Goal: Task Accomplishment & Management: Complete application form

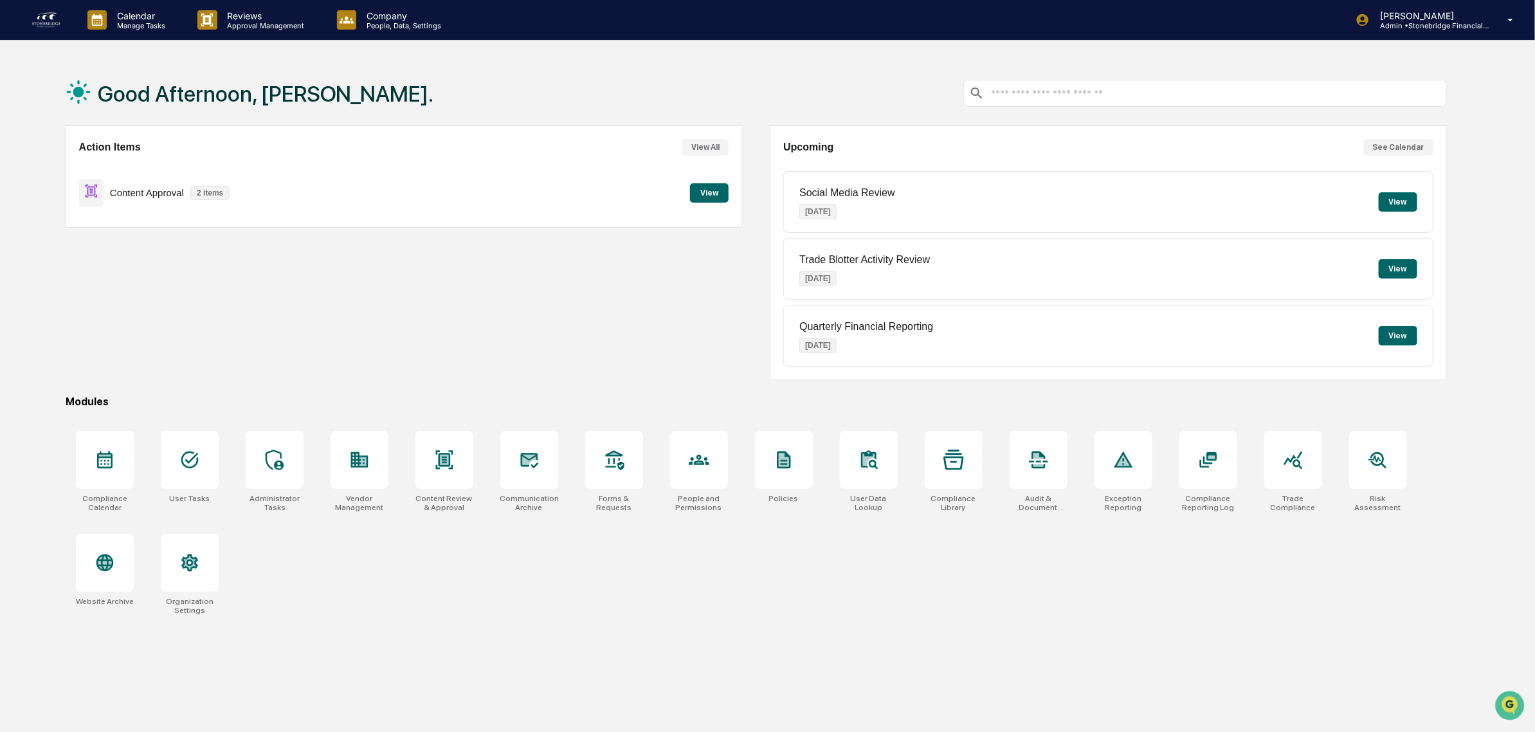
click at [722, 196] on button "View" at bounding box center [709, 192] width 39 height 19
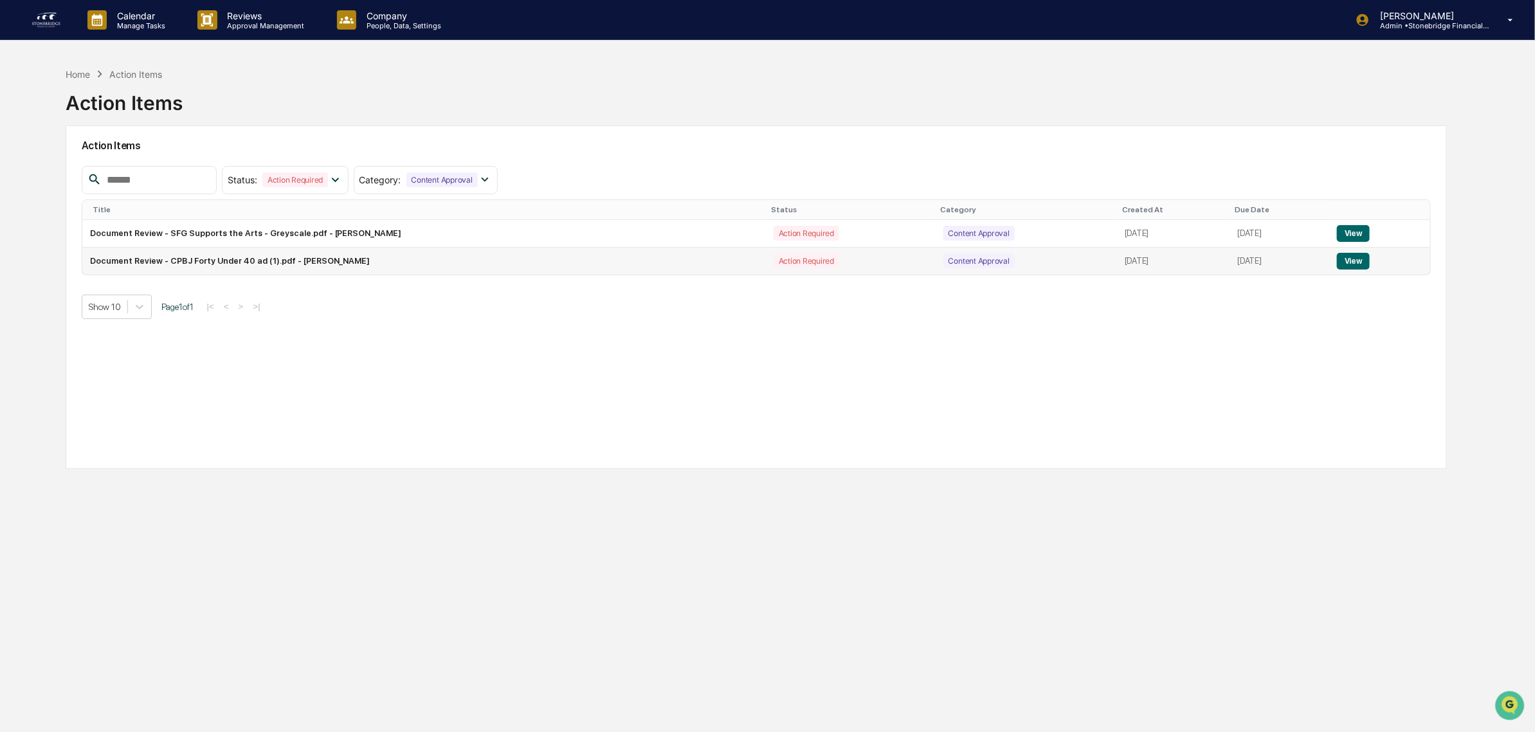
click at [1359, 265] on button "View" at bounding box center [1353, 261] width 33 height 17
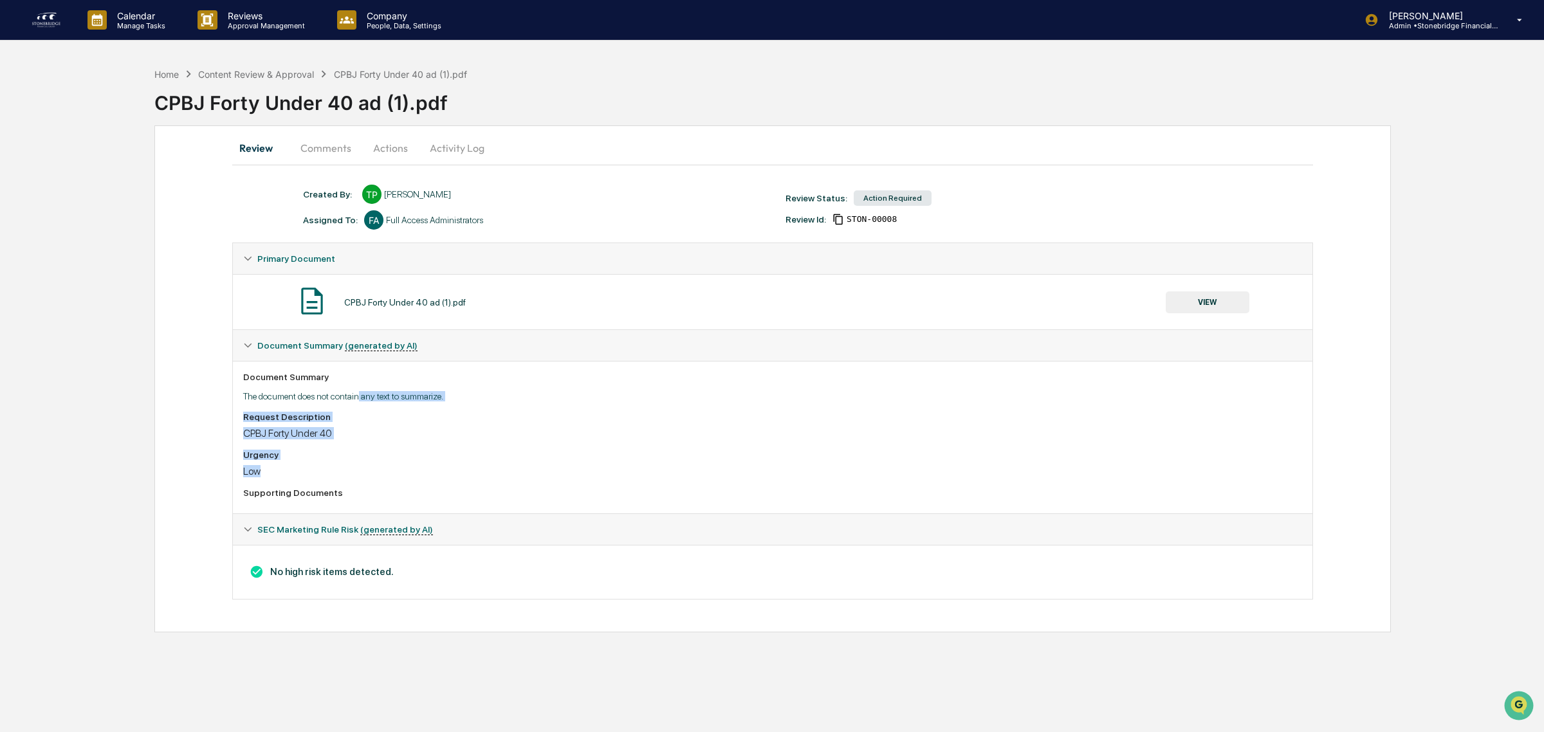
drag, startPoint x: 373, startPoint y: 397, endPoint x: 479, endPoint y: 478, distance: 133.5
click at [479, 478] on div "Document Summary The document does not contain any text to summarize. Request D…" at bounding box center [772, 437] width 1079 height 152
click at [479, 477] on div "Low" at bounding box center [772, 471] width 1059 height 12
click at [402, 152] on button "Actions" at bounding box center [390, 147] width 58 height 31
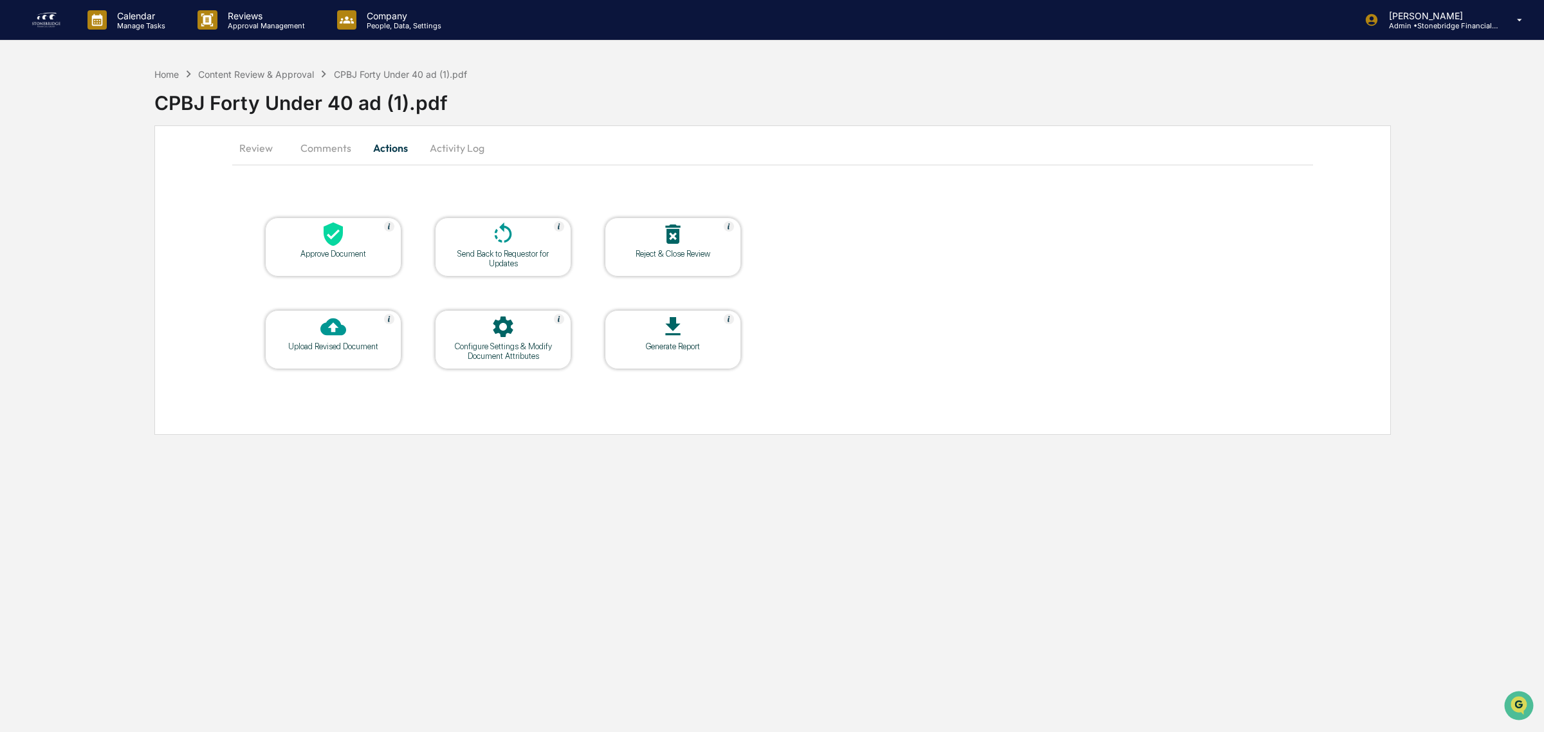
click at [322, 235] on icon at bounding box center [333, 234] width 26 height 26
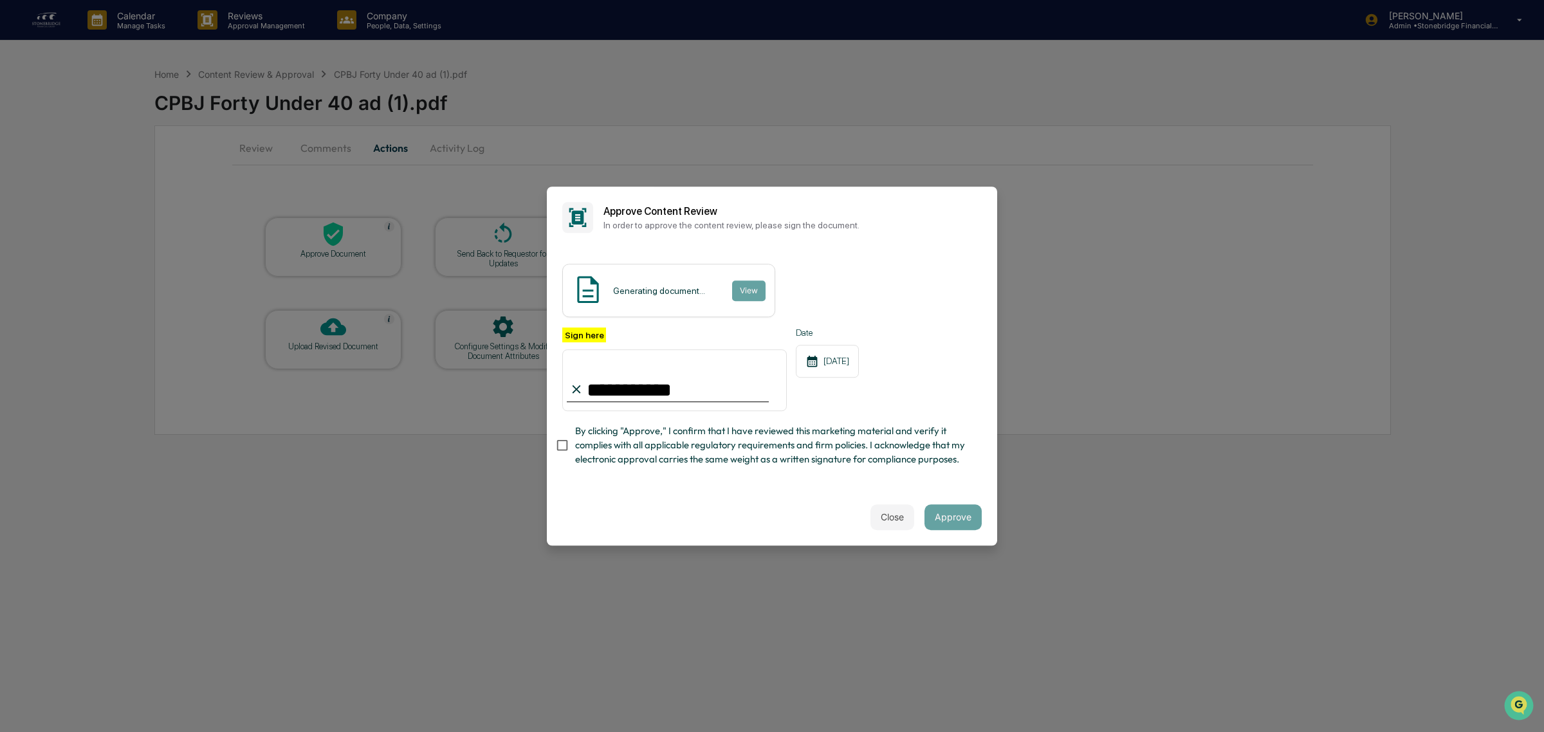
type input "**********"
click at [706, 448] on span "By clicking "Approve," I confirm that I have reviewed this marketing material a…" at bounding box center [773, 445] width 396 height 43
click at [754, 290] on button "View" at bounding box center [747, 290] width 33 height 21
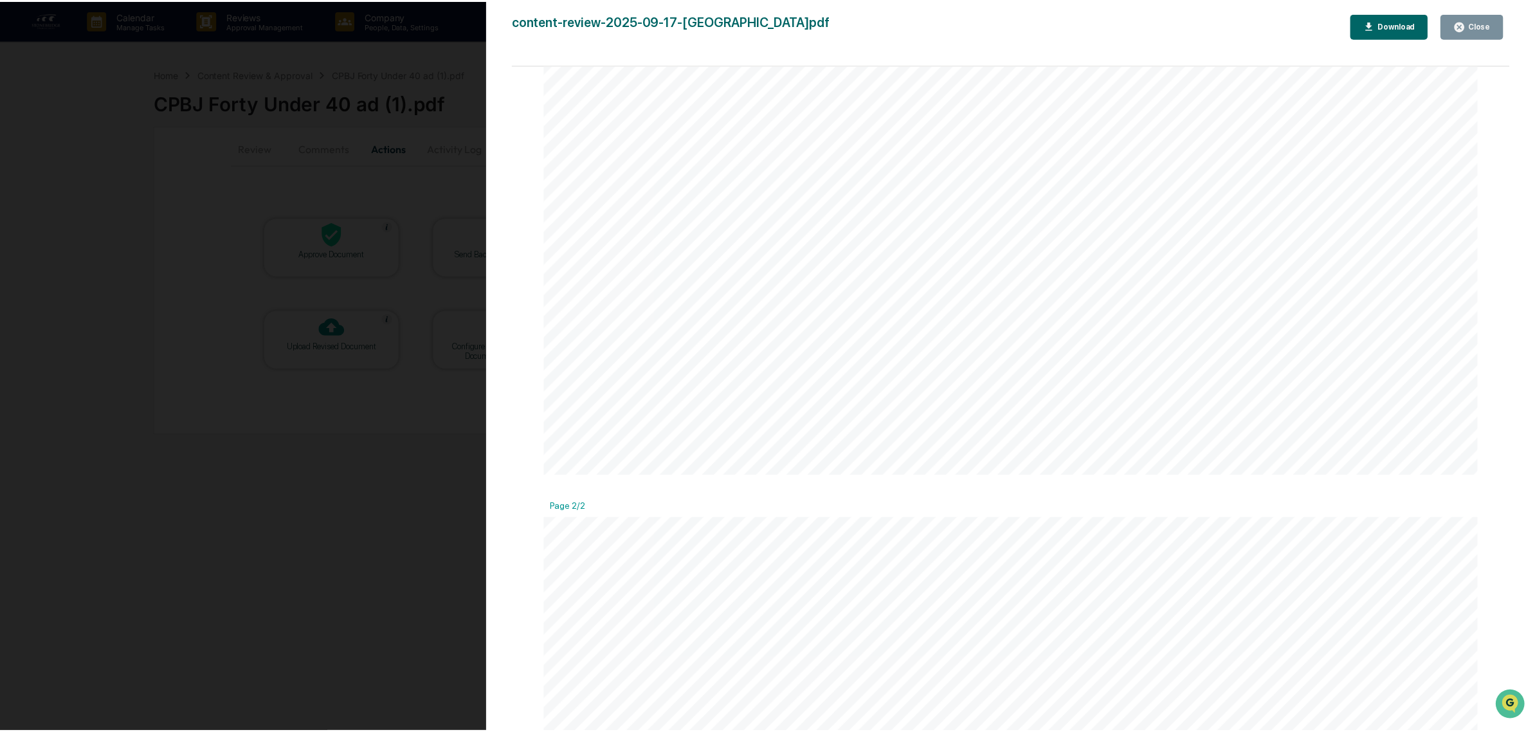
scroll to position [1013, 0]
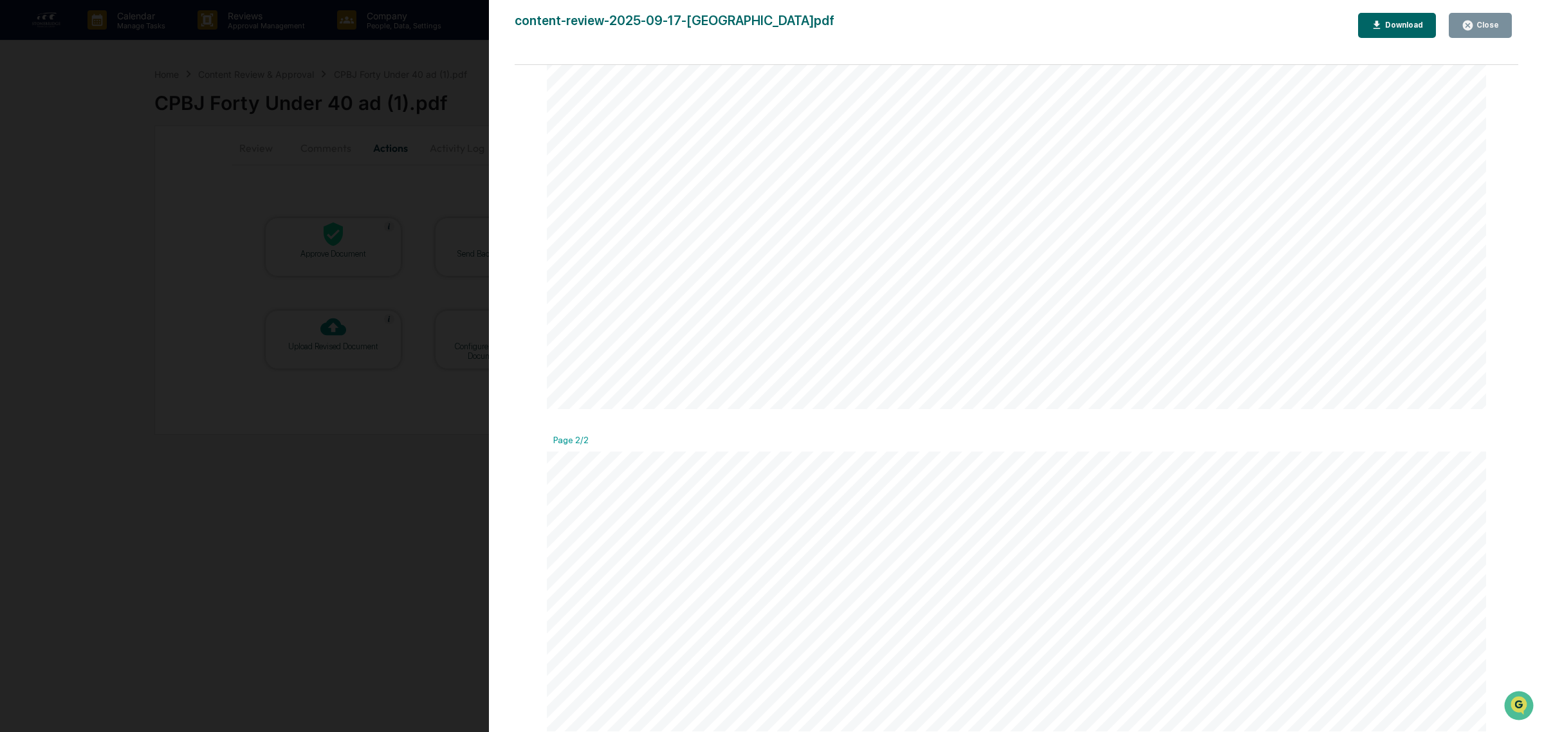
click at [1465, 27] on icon "button" at bounding box center [1467, 25] width 12 height 12
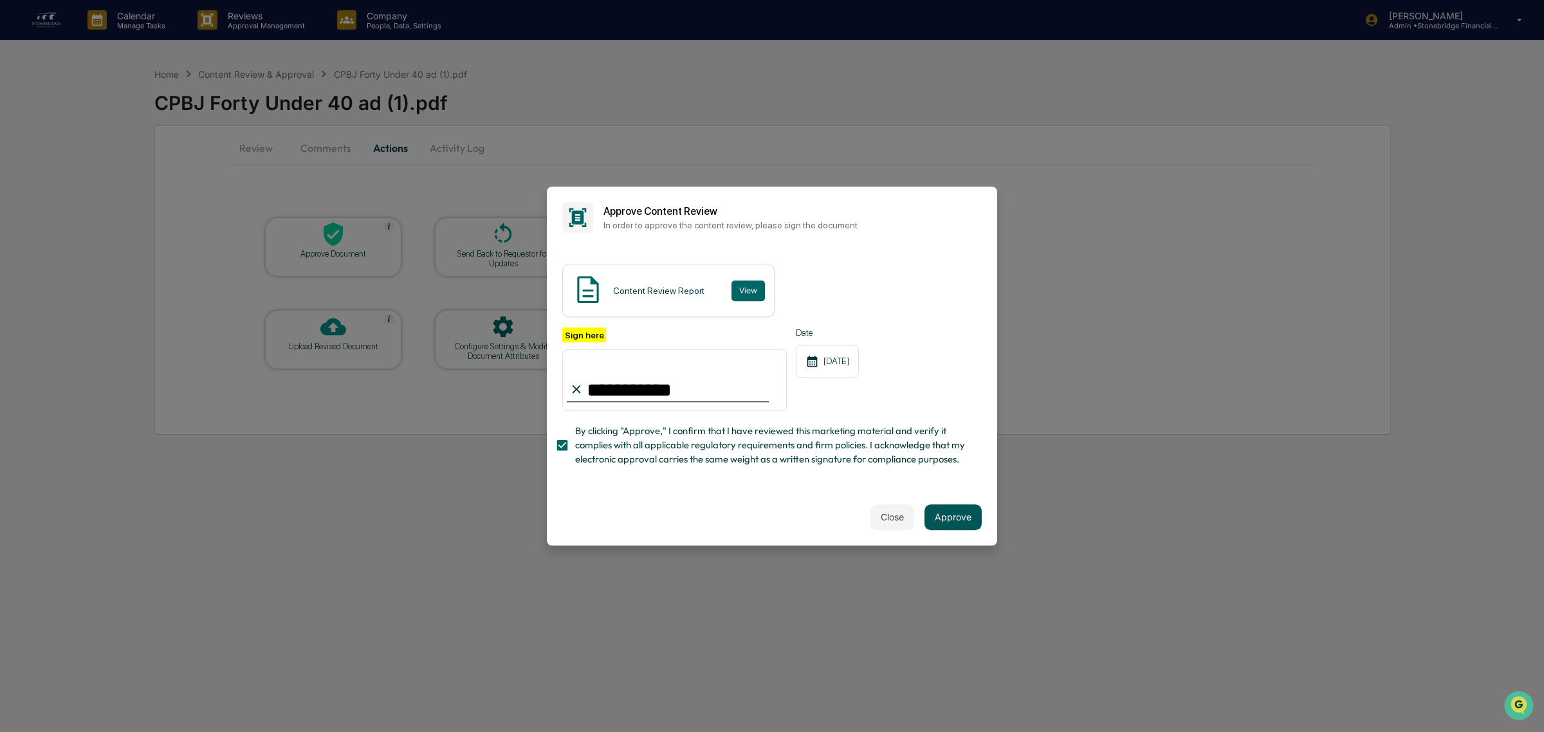
click at [962, 525] on button "Approve" at bounding box center [952, 517] width 57 height 26
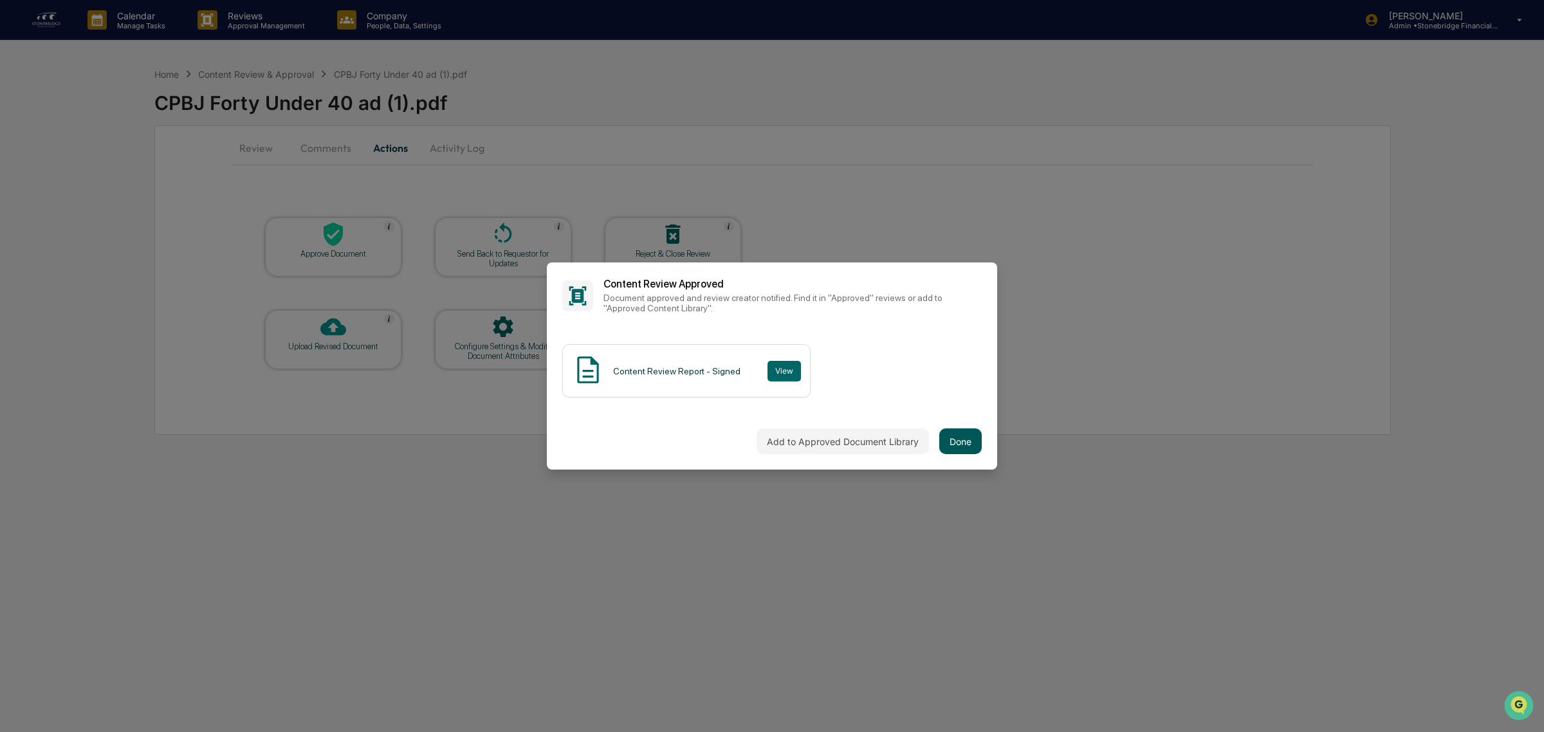
click at [959, 439] on button "Done" at bounding box center [960, 441] width 42 height 26
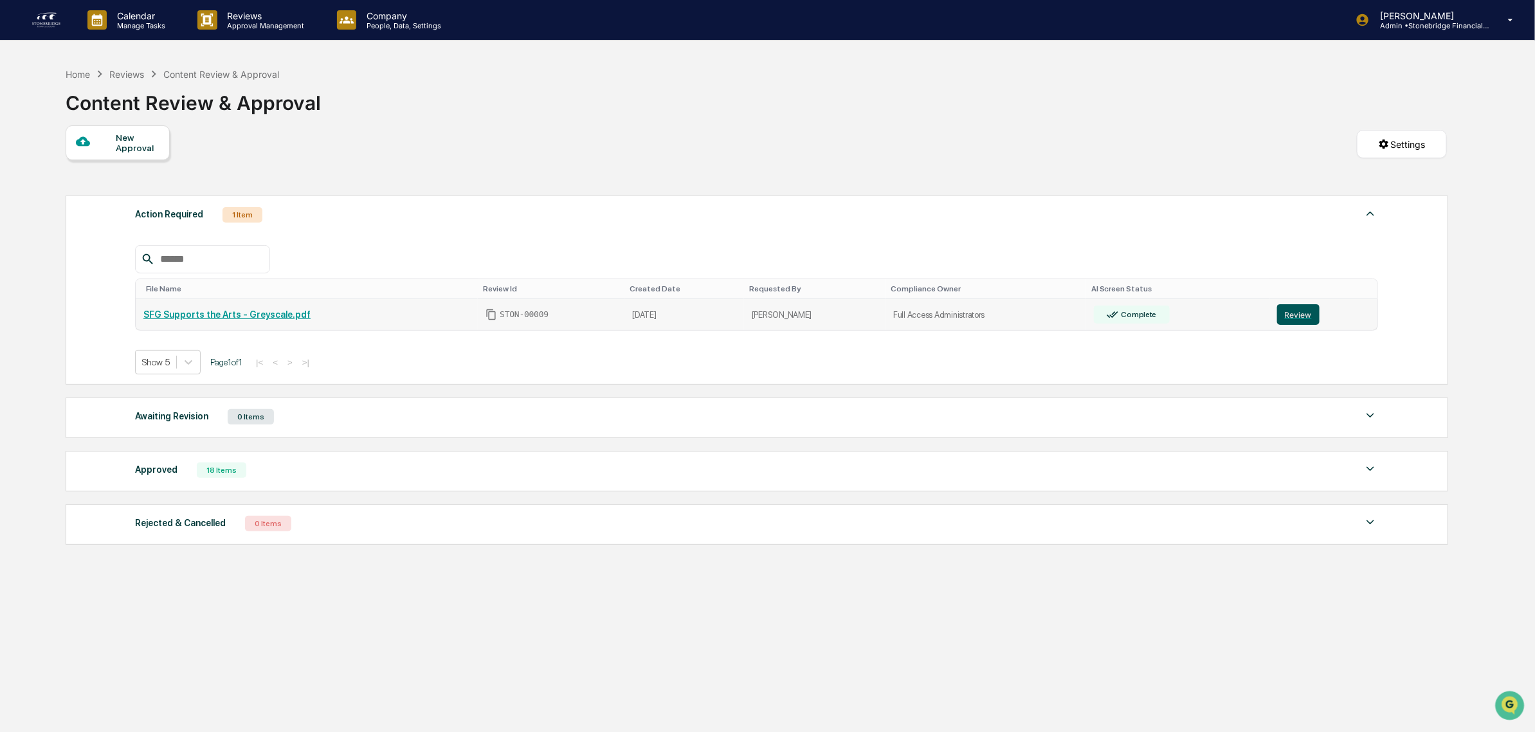
click at [1307, 325] on button "Review" at bounding box center [1298, 314] width 42 height 21
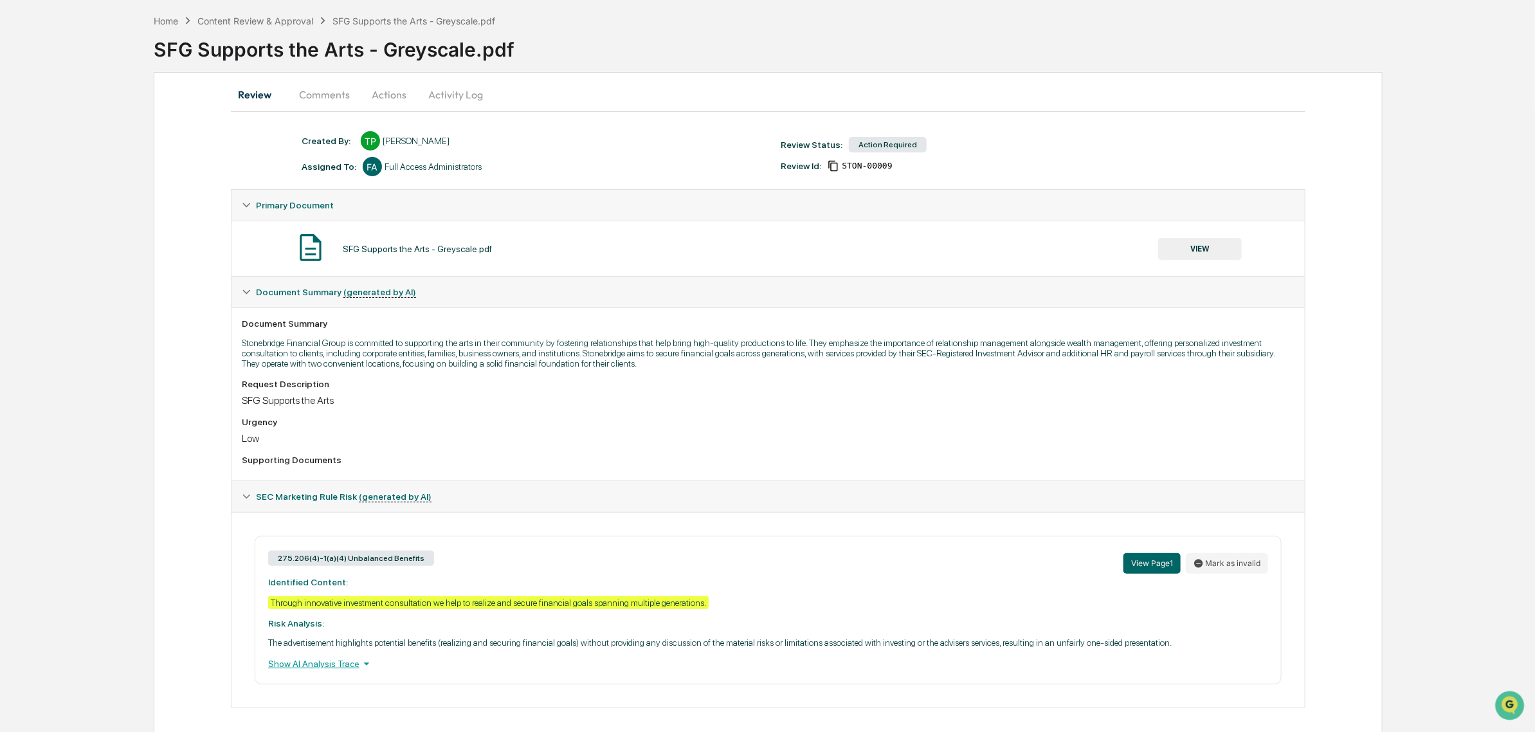
scroll to position [76, 0]
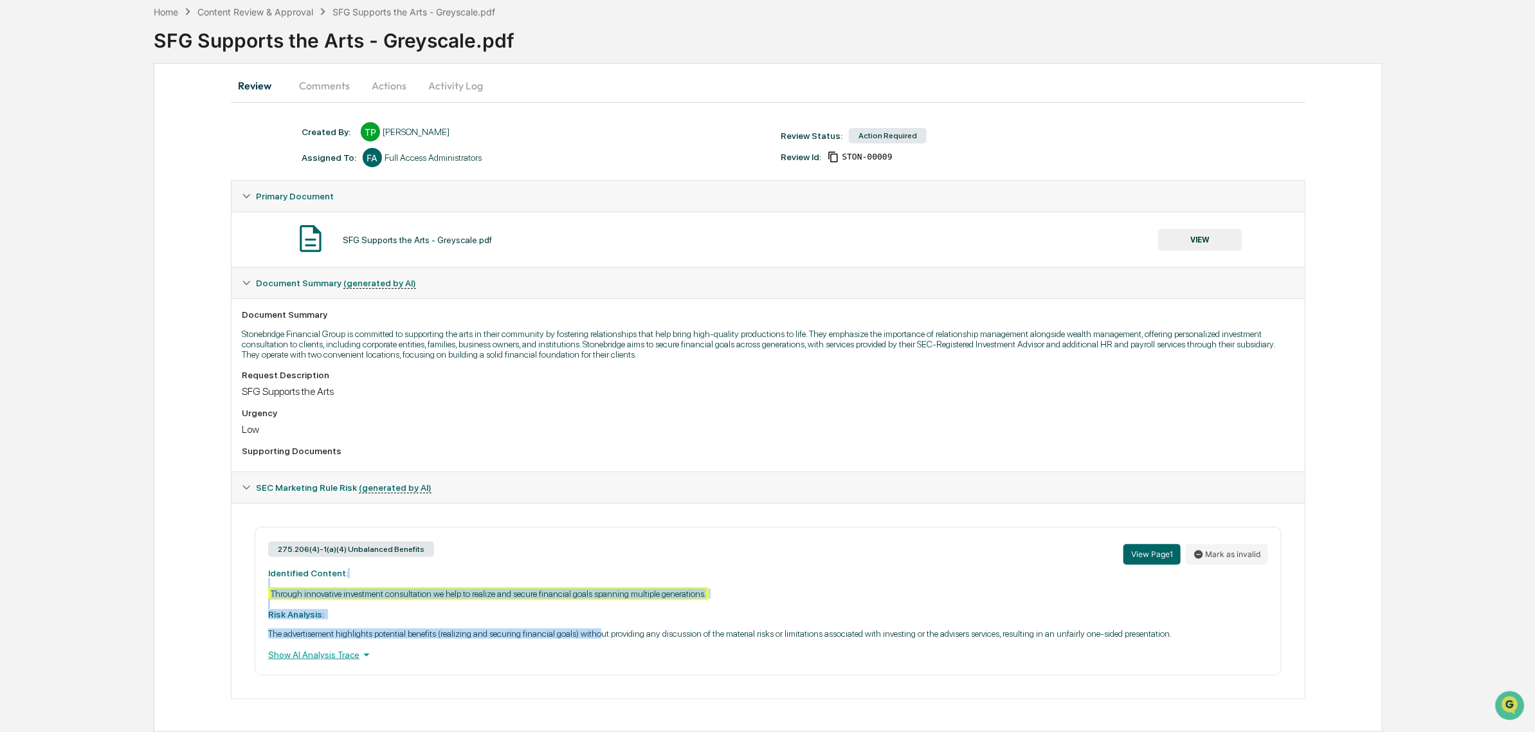
drag, startPoint x: 596, startPoint y: 612, endPoint x: 601, endPoint y: 626, distance: 15.3
click at [601, 626] on div "275.206(4)-1(a)(4) Unbalanced Benefits View Page 1 Mark as invalid Identified C…" at bounding box center [768, 601] width 1027 height 149
click at [601, 627] on div "275.206(4)-1(a)(4) Unbalanced Benefits View Page 1 Mark as invalid Identified C…" at bounding box center [768, 601] width 1027 height 149
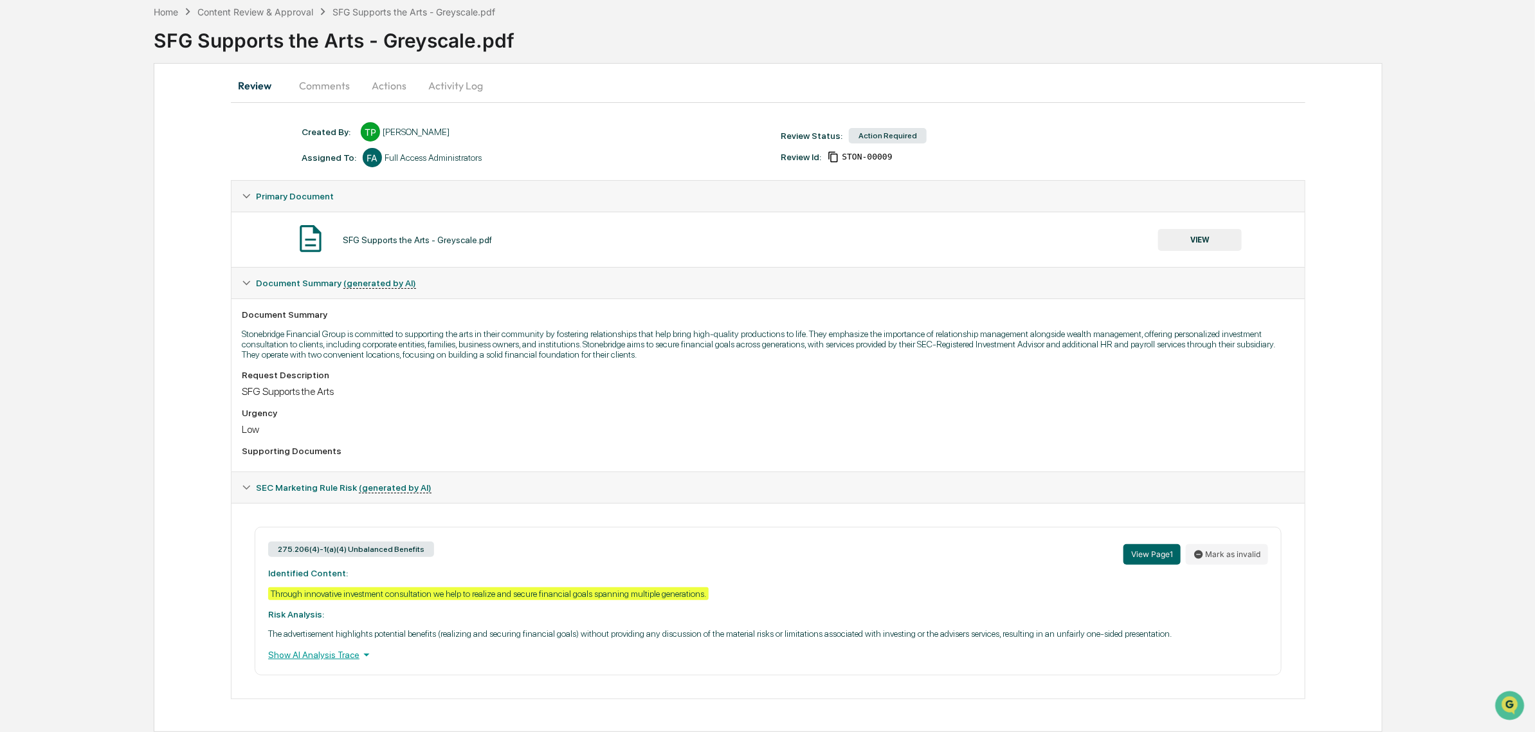
click at [396, 641] on div "275.206(4)-1(a)(4) Unbalanced Benefits View Page 1 Mark as invalid Identified C…" at bounding box center [768, 601] width 1027 height 149
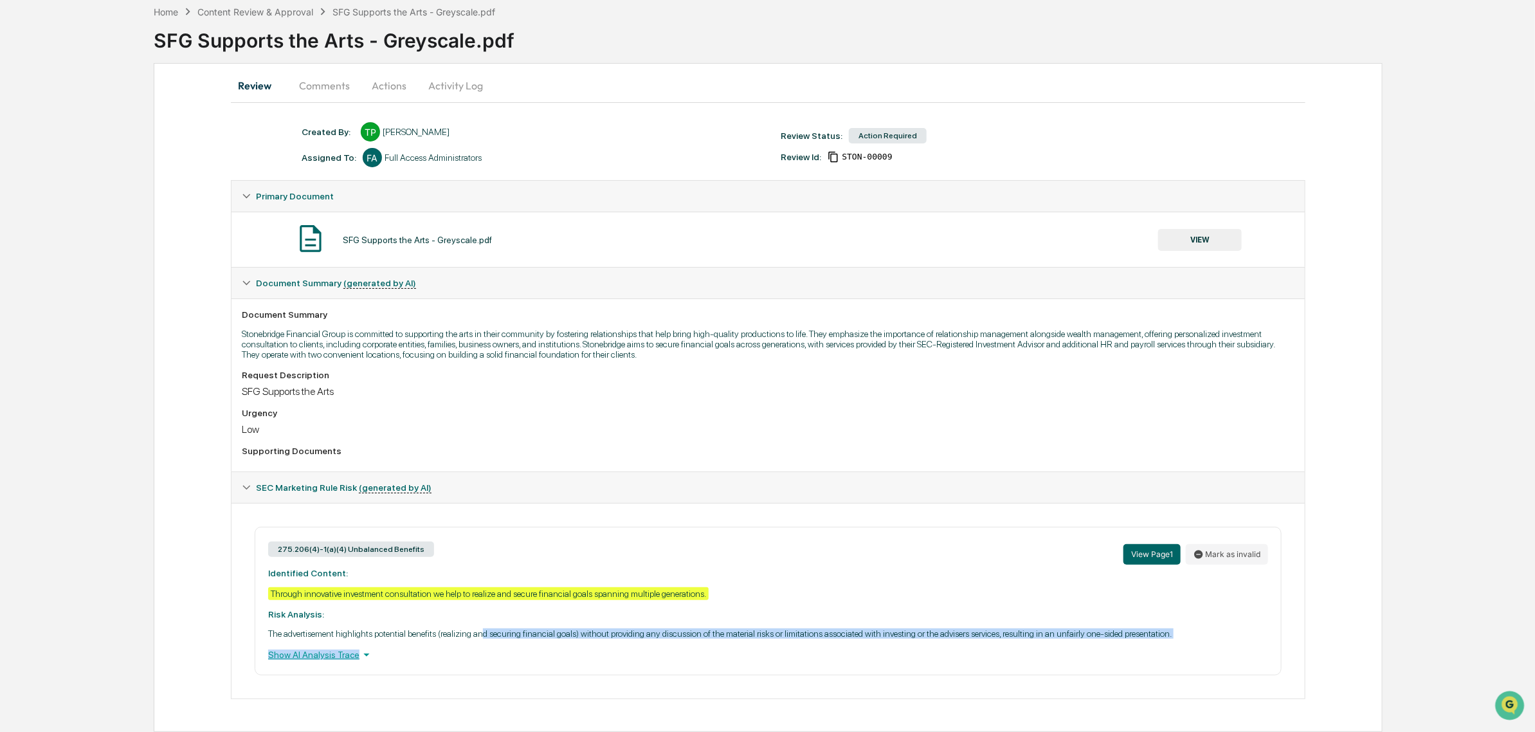
drag, startPoint x: 396, startPoint y: 641, endPoint x: 488, endPoint y: 634, distance: 91.6
click at [488, 634] on div "275.206(4)-1(a)(4) Unbalanced Benefits View Page 1 Mark as invalid Identified C…" at bounding box center [768, 601] width 1027 height 149
click at [488, 634] on p "The advertisement highlights potential benefits (realizing and securing financi…" at bounding box center [768, 633] width 1000 height 10
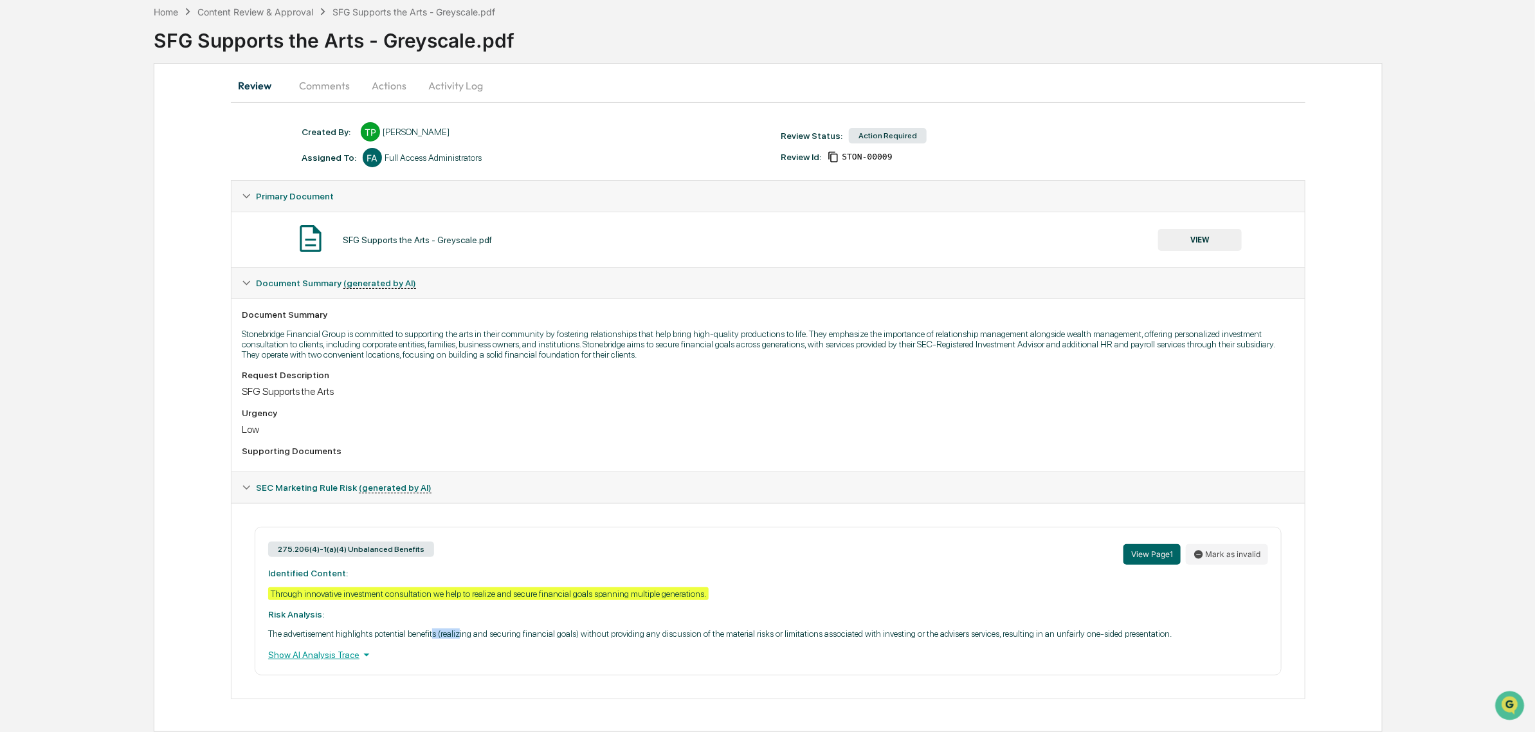
drag, startPoint x: 435, startPoint y: 632, endPoint x: 462, endPoint y: 628, distance: 27.3
click at [462, 628] on p "The advertisement highlights potential benefits (realizing and securing financi…" at bounding box center [768, 633] width 1000 height 10
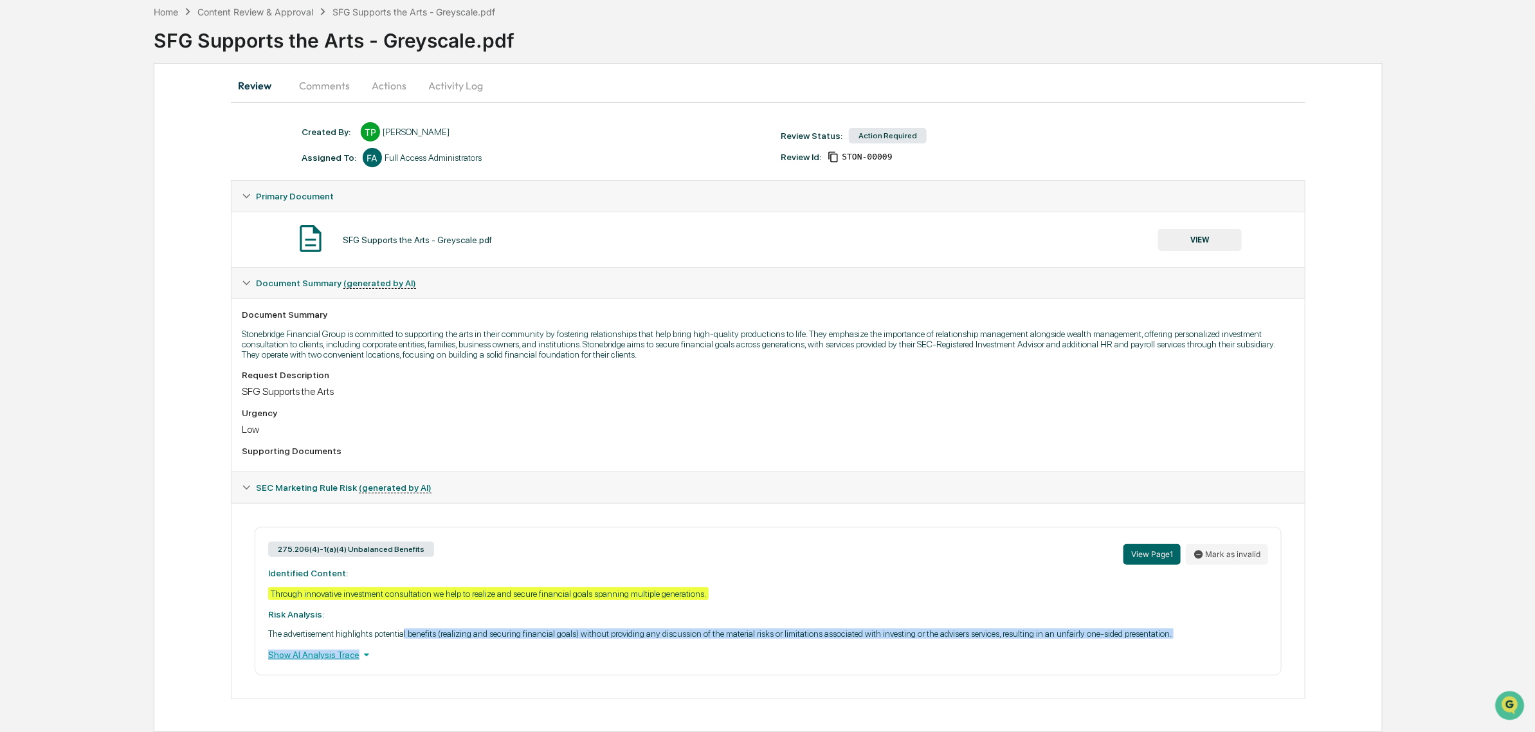
drag, startPoint x: 406, startPoint y: 628, endPoint x: 555, endPoint y: 645, distance: 150.2
click at [555, 645] on div "275.206(4)-1(a)(4) Unbalanced Benefits View Page 1 Mark as invalid Identified C…" at bounding box center [768, 601] width 1027 height 149
drag, startPoint x: 555, startPoint y: 645, endPoint x: 535, endPoint y: 635, distance: 22.1
click at [535, 635] on div "275.206(4)-1(a)(4) Unbalanced Benefits View Page 1 Mark as invalid Identified C…" at bounding box center [768, 601] width 1027 height 149
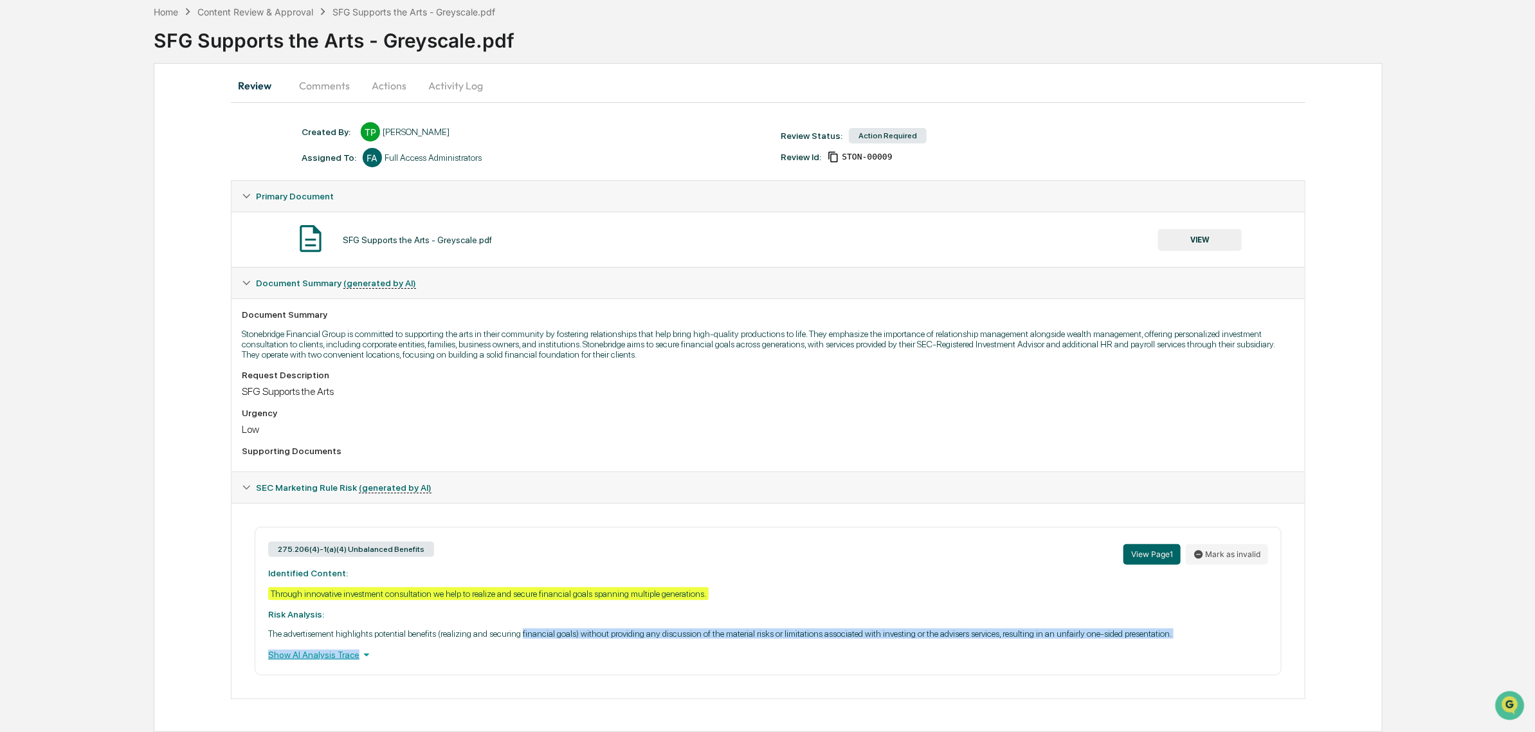
click at [535, 635] on p "The advertisement highlights potential benefits (realizing and securing financi…" at bounding box center [768, 633] width 1000 height 10
drag, startPoint x: 444, startPoint y: 629, endPoint x: 568, endPoint y: 647, distance: 125.4
click at [568, 647] on div "275.206(4)-1(a)(4) Unbalanced Benefits View Page 1 Mark as invalid Identified C…" at bounding box center [768, 601] width 1027 height 149
click at [568, 648] on div "Show AI Analysis Trace" at bounding box center [768, 655] width 1000 height 14
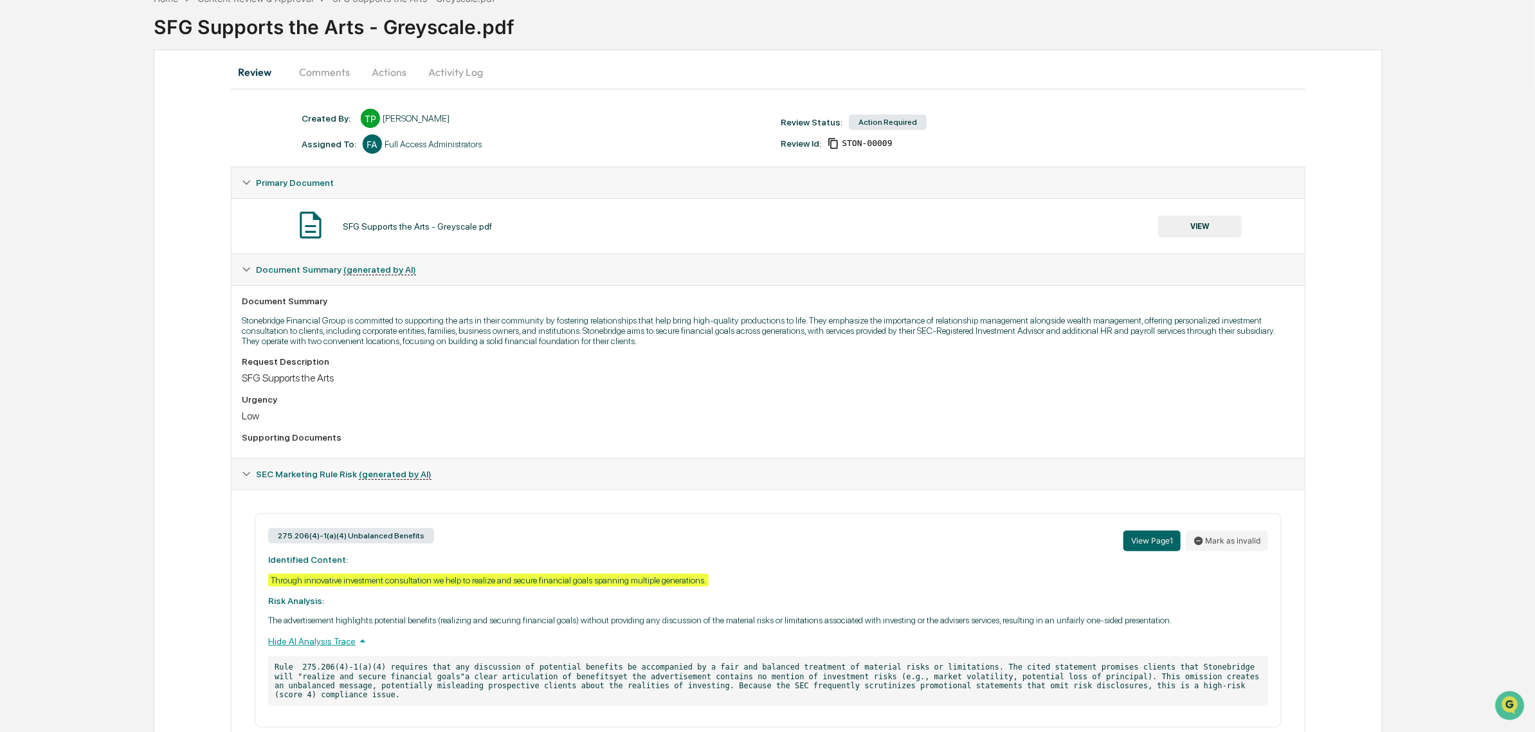
click at [568, 647] on div "Hide AI Analysis Trace" at bounding box center [768, 641] width 1000 height 14
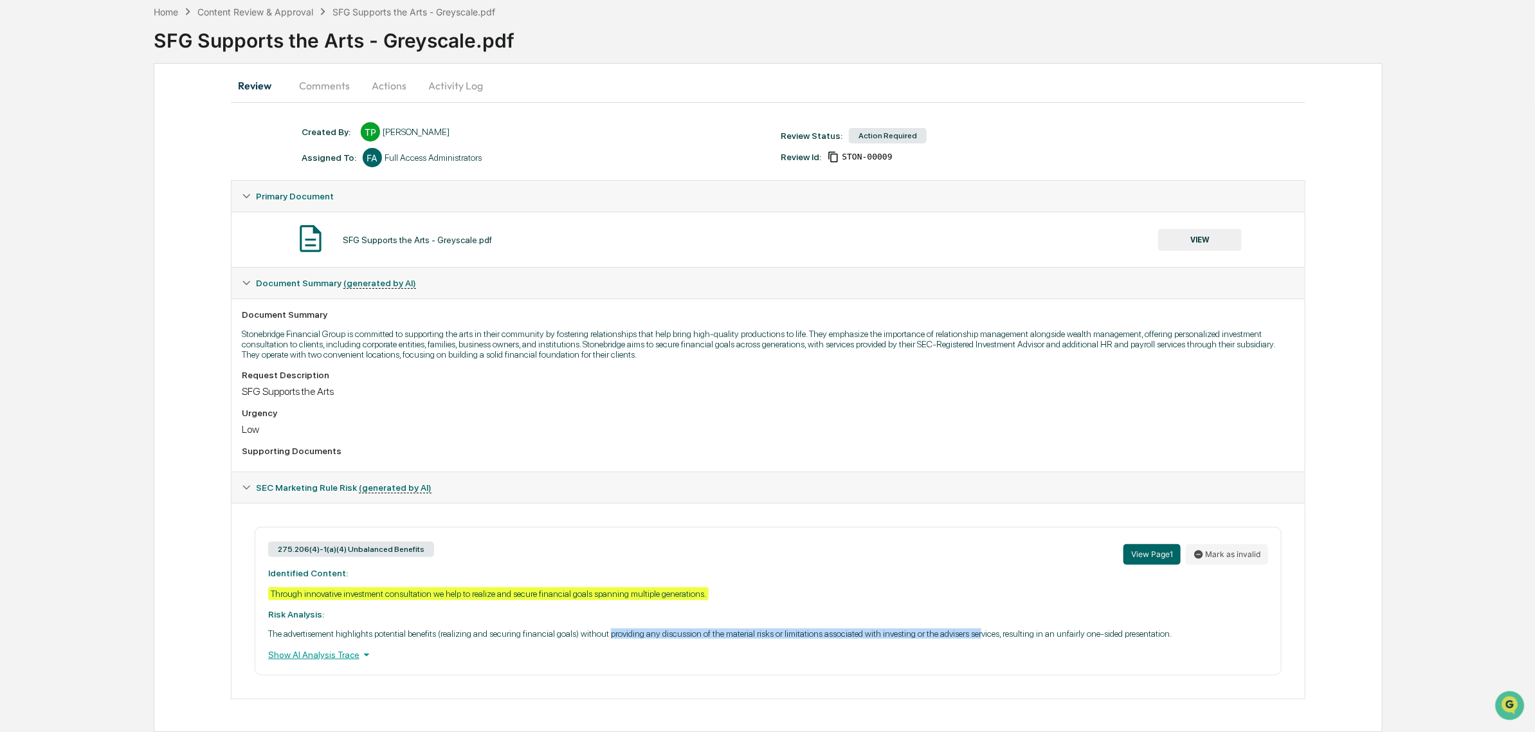
drag, startPoint x: 622, startPoint y: 628, endPoint x: 982, endPoint y: 632, distance: 360.2
click at [982, 632] on p "The advertisement highlights potential benefits (realizing and securing financi…" at bounding box center [768, 633] width 1000 height 10
drag, startPoint x: 791, startPoint y: 629, endPoint x: 1149, endPoint y: 631, distance: 358.3
click at [1149, 631] on p "The advertisement highlights potential benefits (realizing and securing financi…" at bounding box center [768, 633] width 1000 height 10
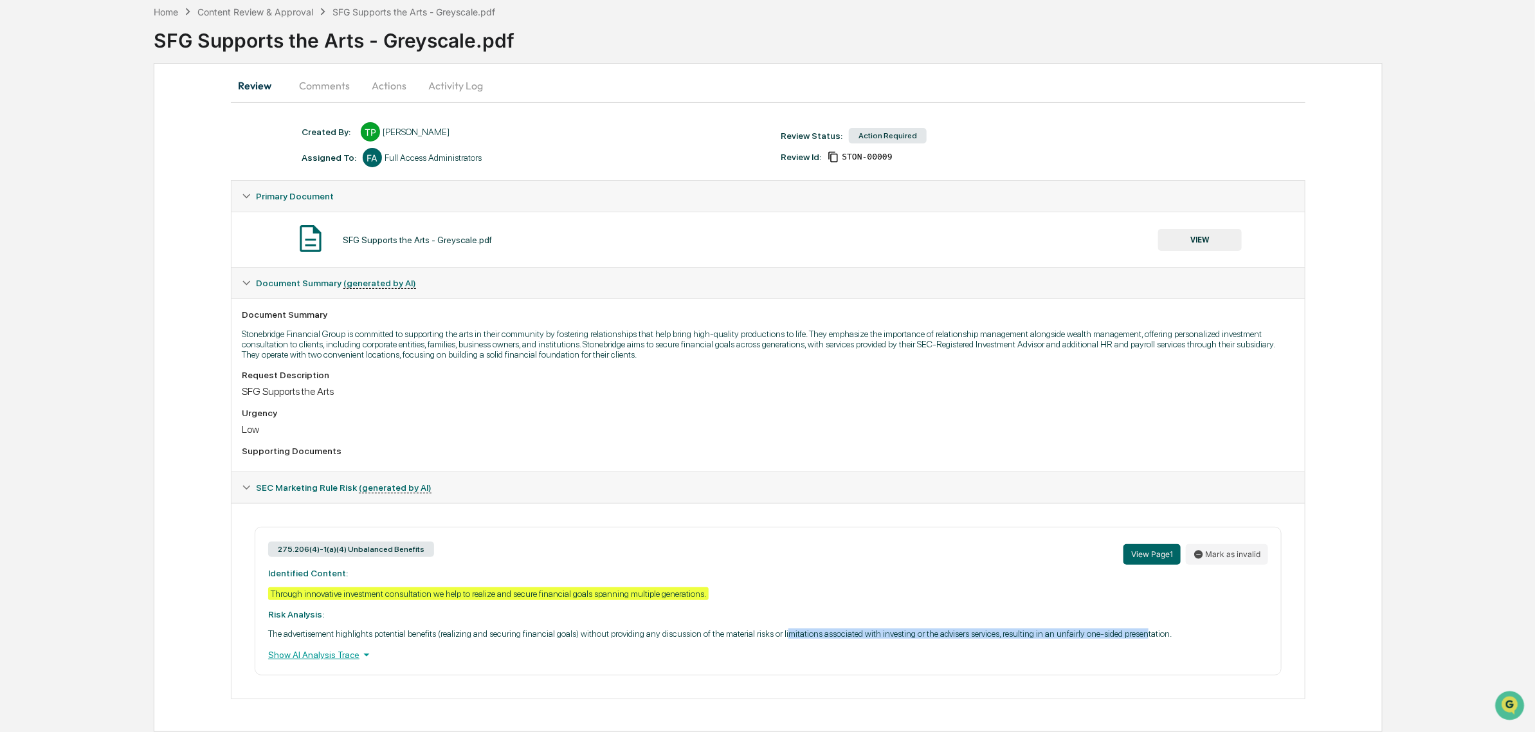
click at [1149, 631] on p "The advertisement highlights potential benefits (realizing and securing financi…" at bounding box center [768, 633] width 1000 height 10
drag, startPoint x: 927, startPoint y: 631, endPoint x: 823, endPoint y: 631, distance: 103.6
click at [823, 631] on p "The advertisement highlights potential benefits (realizing and securing financi…" at bounding box center [768, 633] width 1000 height 10
drag, startPoint x: 787, startPoint y: 635, endPoint x: 1147, endPoint y: 637, distance: 360.2
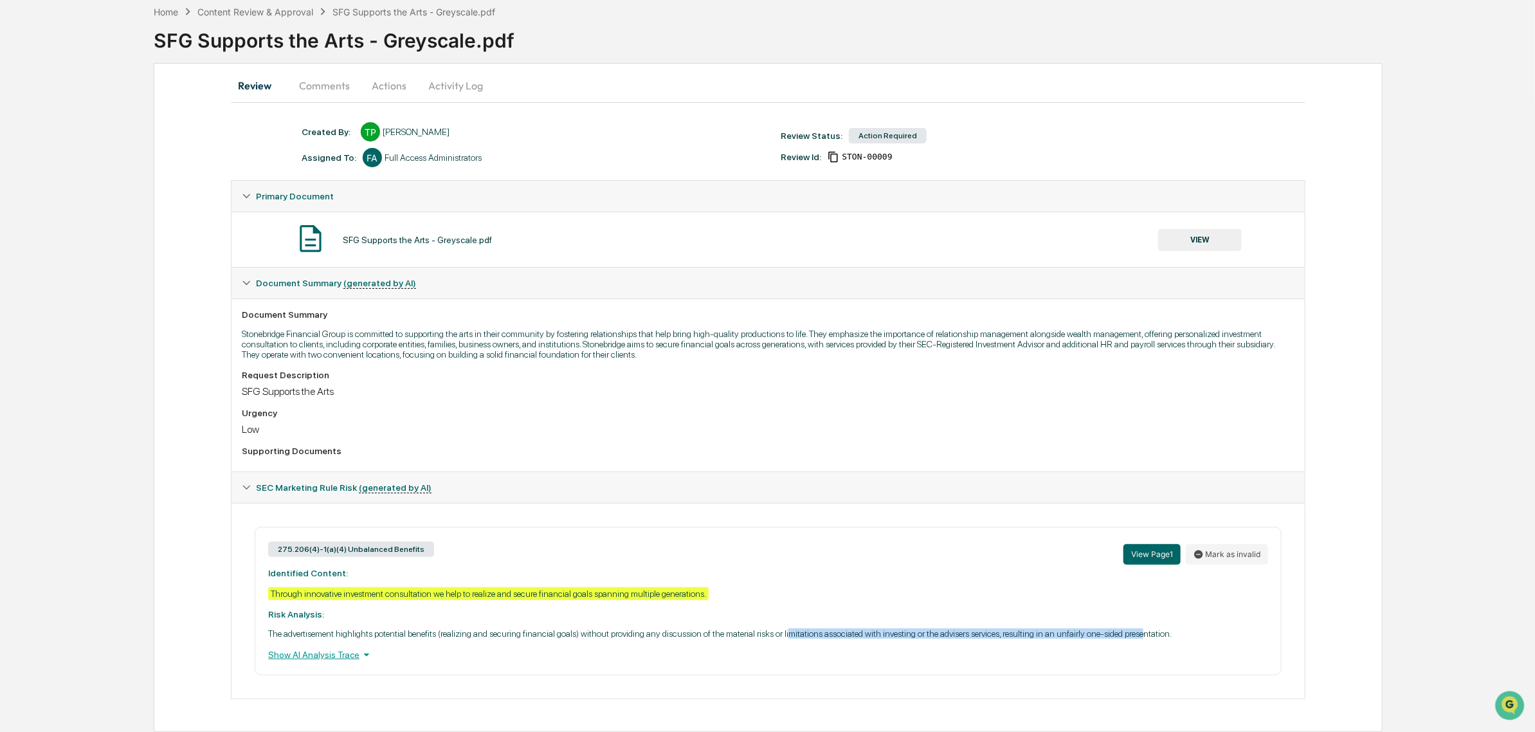
click at [1147, 637] on p "The advertisement highlights potential benefits (realizing and securing financi…" at bounding box center [768, 633] width 1000 height 10
drag, startPoint x: 1148, startPoint y: 634, endPoint x: 702, endPoint y: 635, distance: 446.4
click at [702, 635] on p "The advertisement highlights potential benefits (realizing and securing financi…" at bounding box center [768, 633] width 1000 height 10
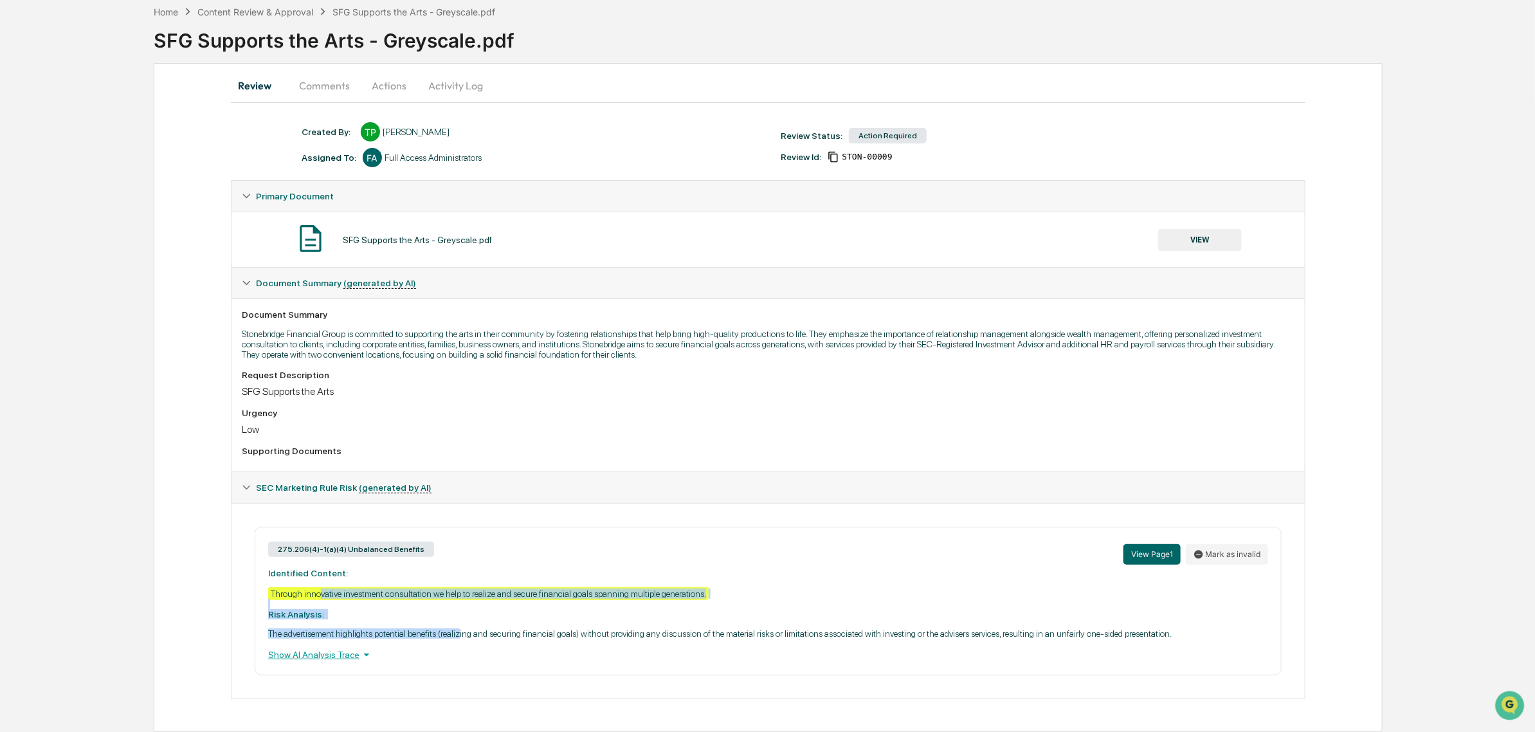
drag, startPoint x: 319, startPoint y: 593, endPoint x: 463, endPoint y: 634, distance: 149.8
click at [463, 634] on div "275.206(4)-1(a)(4) Unbalanced Benefits View Page 1 Mark as invalid Identified C…" at bounding box center [768, 601] width 1027 height 149
click at [463, 634] on p "The advertisement highlights potential benefits (realizing and securing financi…" at bounding box center [768, 633] width 1000 height 10
drag, startPoint x: 463, startPoint y: 634, endPoint x: 442, endPoint y: 599, distance: 40.7
click at [442, 599] on div "275.206(4)-1(a)(4) Unbalanced Benefits View Page 1 Mark as invalid Identified C…" at bounding box center [768, 601] width 1027 height 149
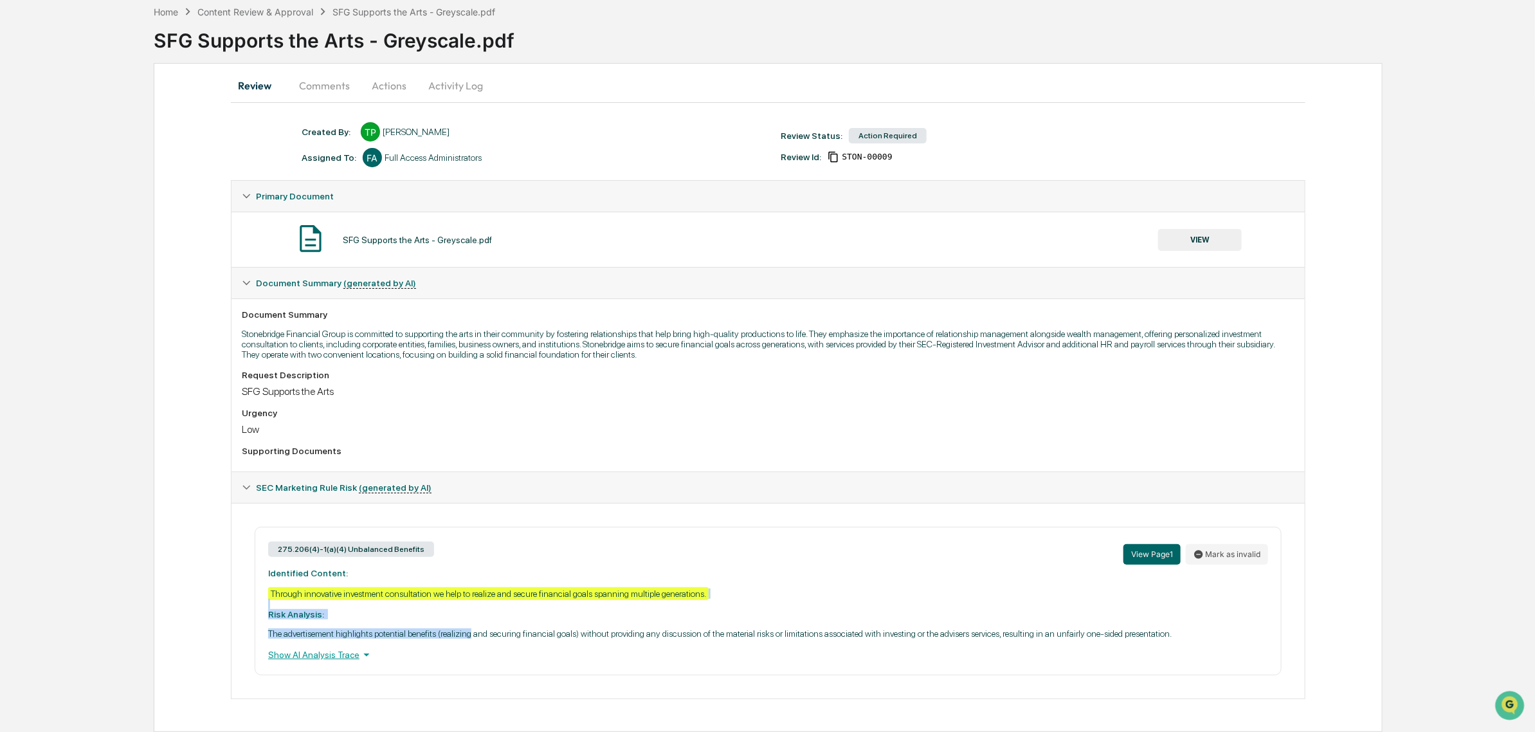
click at [442, 599] on div "275.206(4)-1(a)(4) Unbalanced Benefits View Page 1 Mark as invalid Identified C…" at bounding box center [768, 601] width 1027 height 149
drag, startPoint x: 439, startPoint y: 599, endPoint x: 441, endPoint y: 613, distance: 13.6
click at [441, 613] on div "275.206(4)-1(a)(4) Unbalanced Benefits View Page 1 Mark as invalid Identified C…" at bounding box center [768, 601] width 1027 height 149
drag, startPoint x: 441, startPoint y: 613, endPoint x: 484, endPoint y: 648, distance: 55.8
click at [442, 616] on div "275.206(4)-1(a)(4) Unbalanced Benefits View Page 1 Mark as invalid Identified C…" at bounding box center [768, 601] width 1027 height 149
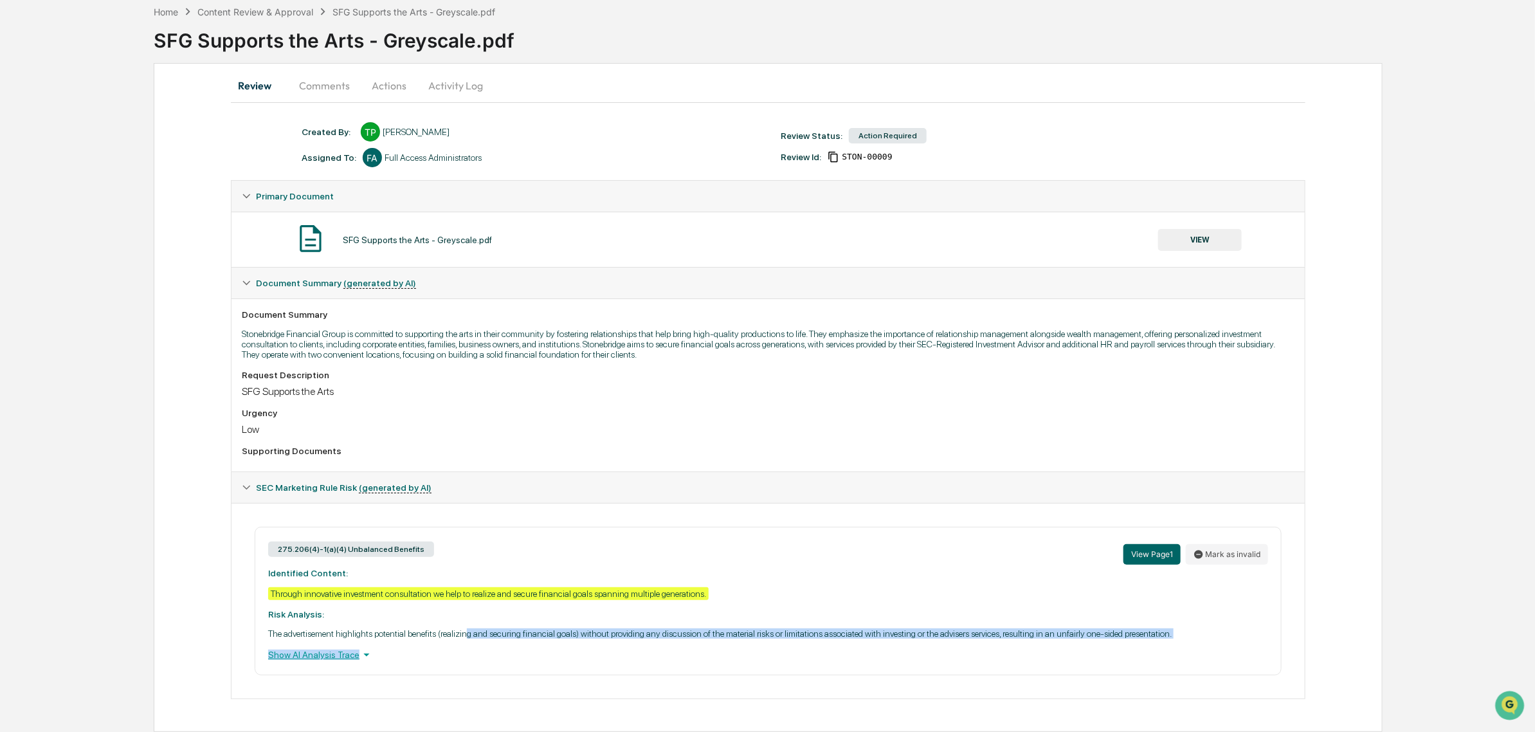
drag, startPoint x: 484, startPoint y: 650, endPoint x: 471, endPoint y: 625, distance: 27.6
click at [471, 625] on div "275.206(4)-1(a)(4) Unbalanced Benefits View Page 1 Mark as invalid Identified C…" at bounding box center [768, 601] width 1027 height 149
drag, startPoint x: 461, startPoint y: 608, endPoint x: 509, endPoint y: 641, distance: 58.3
click at [509, 641] on div "275.206(4)-1(a)(4) Unbalanced Benefits View Page 1 Mark as invalid Identified C…" at bounding box center [768, 601] width 1027 height 149
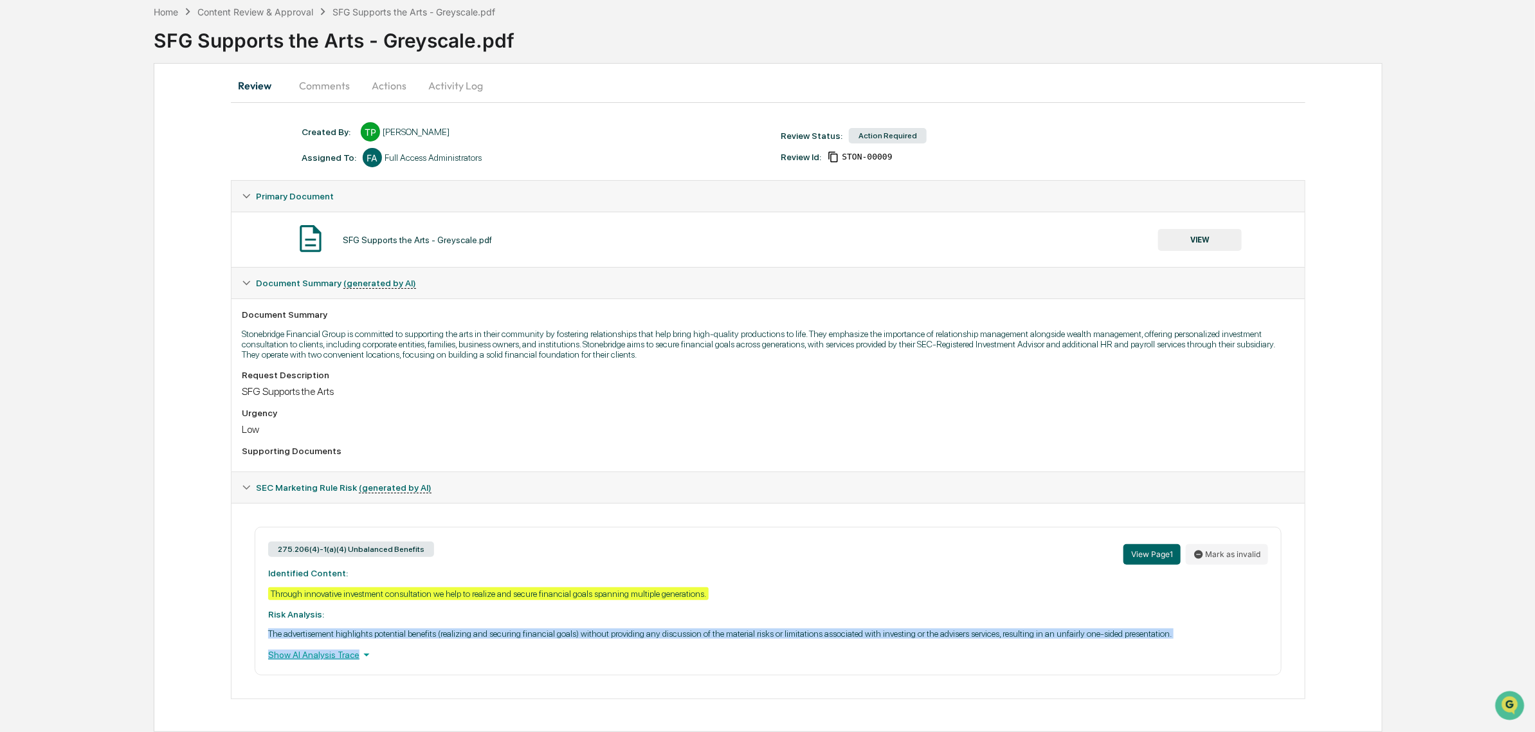
click at [509, 641] on div "275.206(4)-1(a)(4) Unbalanced Benefits View Page 1 Mark as invalid Identified C…" at bounding box center [768, 601] width 1027 height 149
drag, startPoint x: 518, startPoint y: 654, endPoint x: 494, endPoint y: 613, distance: 47.9
click at [494, 613] on div "275.206(4)-1(a)(4) Unbalanced Benefits View Page 1 Mark as invalid Identified C…" at bounding box center [768, 601] width 1027 height 149
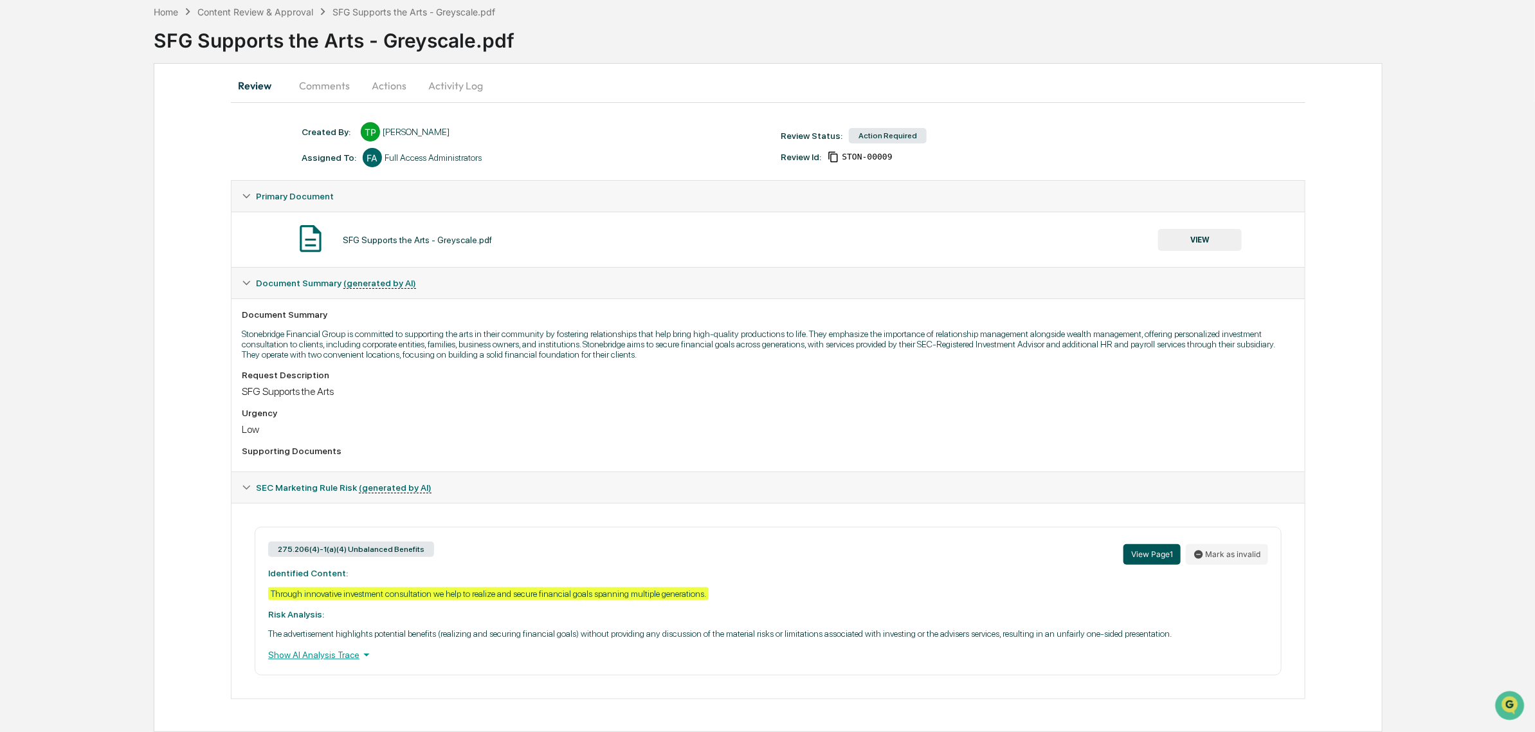
scroll to position [0, 0]
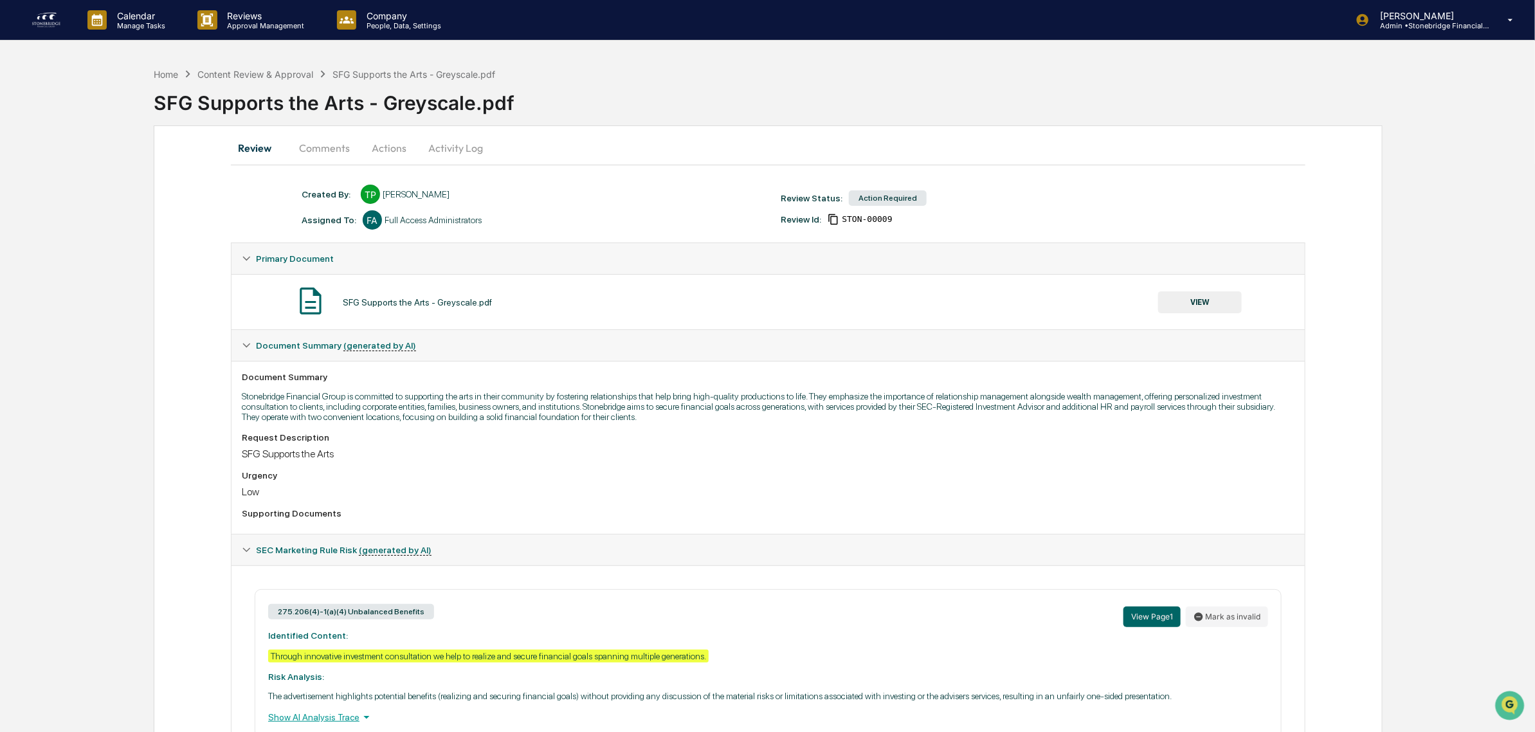
click at [387, 143] on button "Actions" at bounding box center [389, 147] width 58 height 31
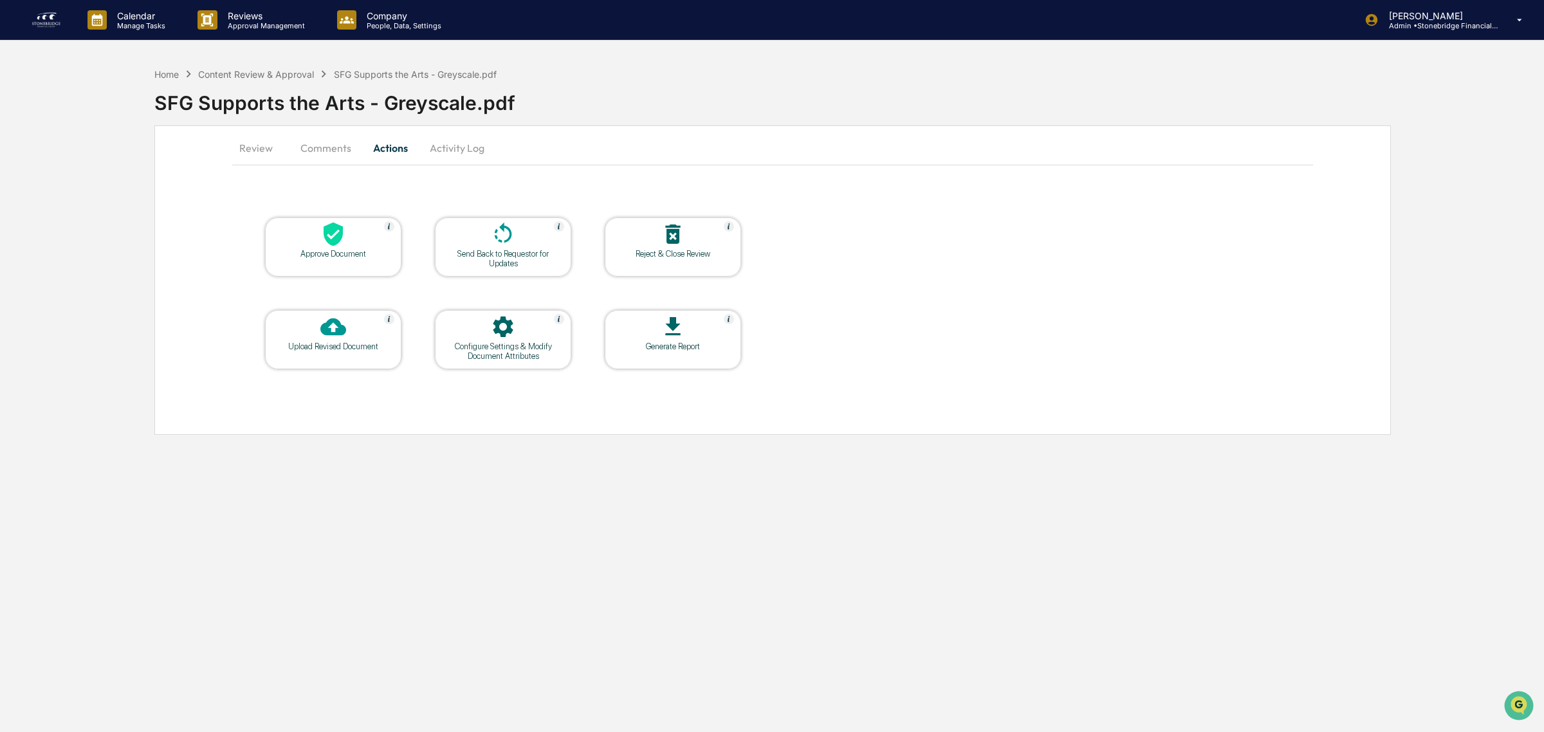
click at [361, 252] on div "Approve Document" at bounding box center [333, 254] width 116 height 10
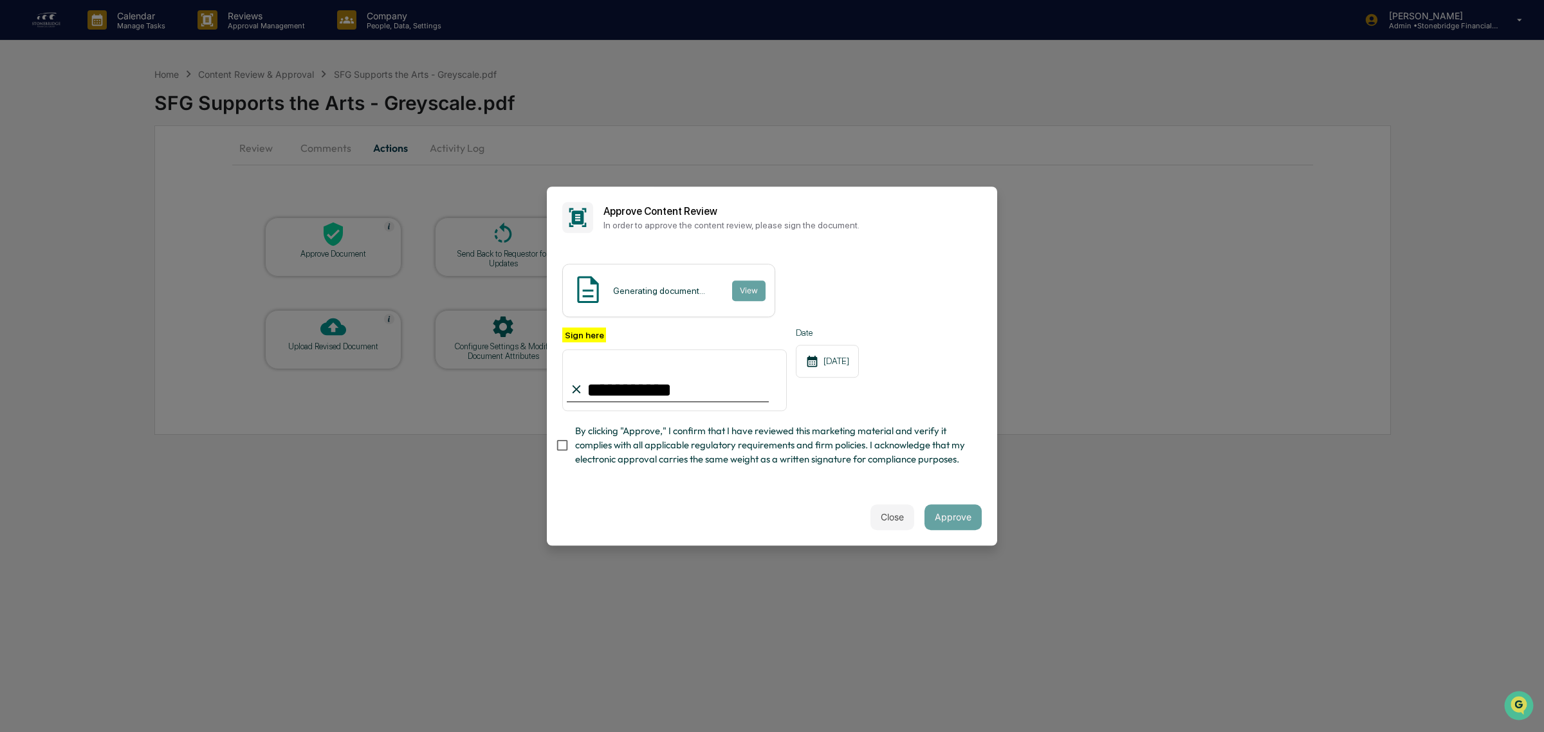
type input "**********"
click at [645, 457] on span "By clicking "Approve," I confirm that I have reviewed this marketing material a…" at bounding box center [773, 445] width 396 height 43
click at [671, 446] on span "By clicking "Approve," I confirm that I have reviewed this marketing material a…" at bounding box center [773, 445] width 396 height 43
click at [960, 516] on button "Approve" at bounding box center [952, 517] width 57 height 26
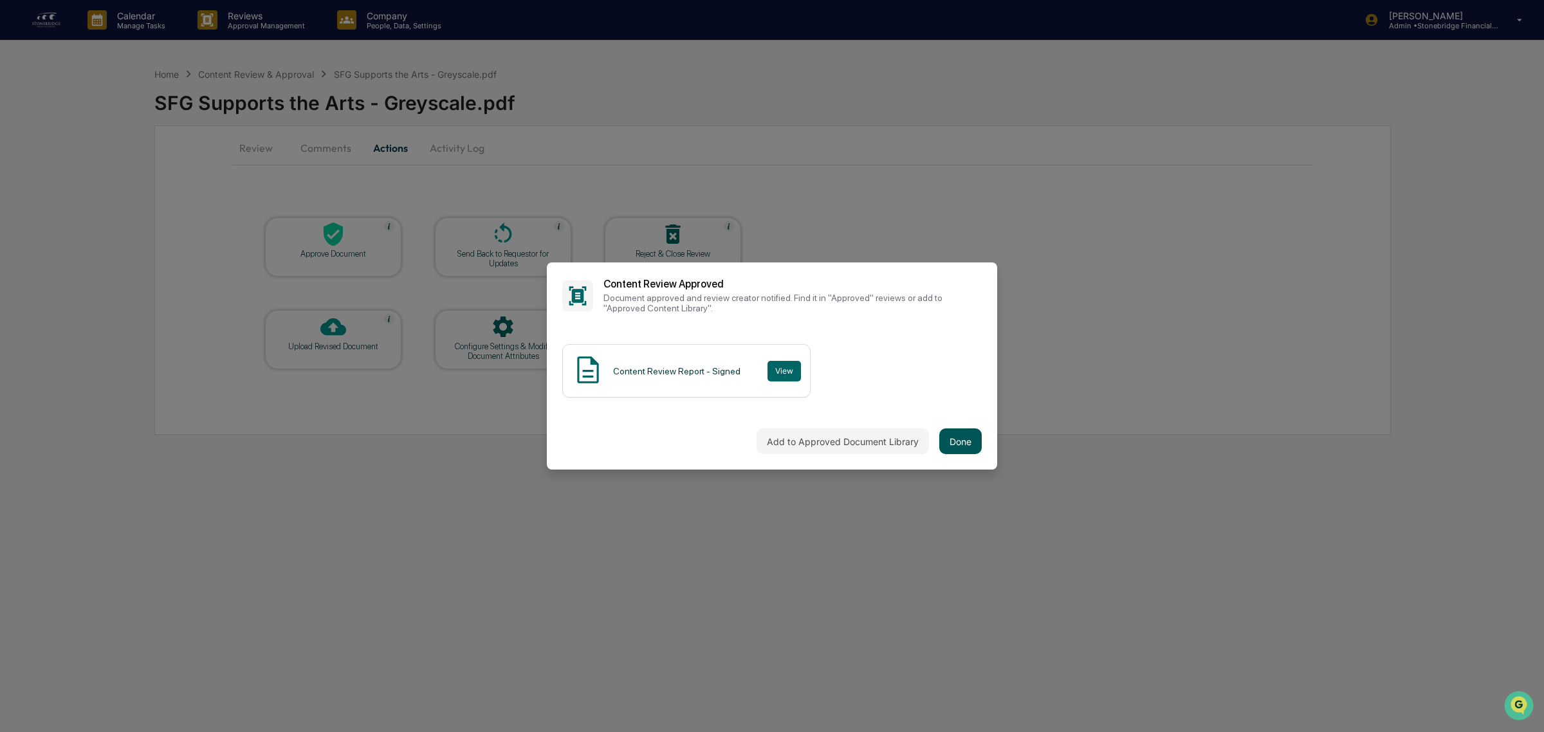
click at [960, 446] on button "Done" at bounding box center [960, 441] width 42 height 26
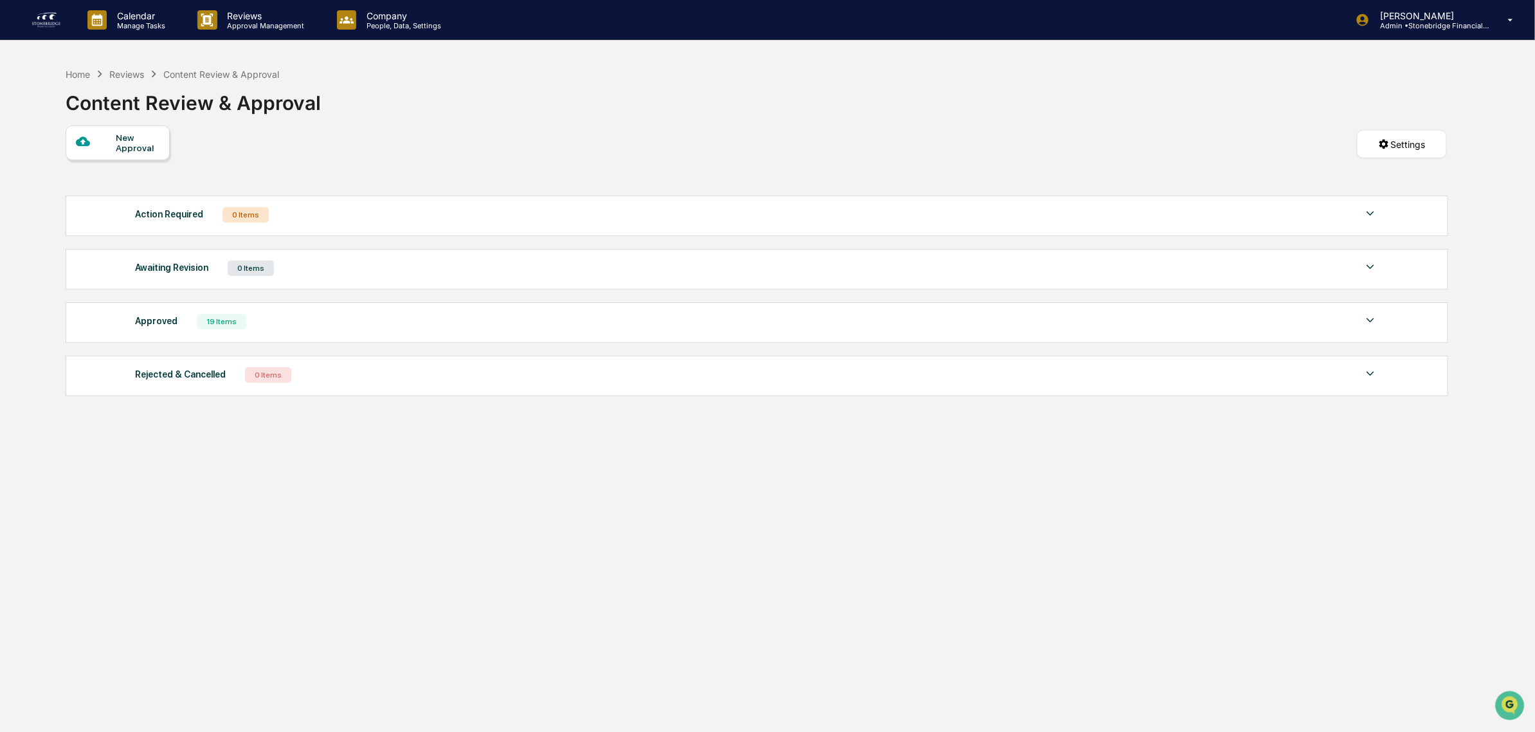
click at [46, 24] on img at bounding box center [46, 20] width 31 height 21
